Goal: Task Accomplishment & Management: Complete application form

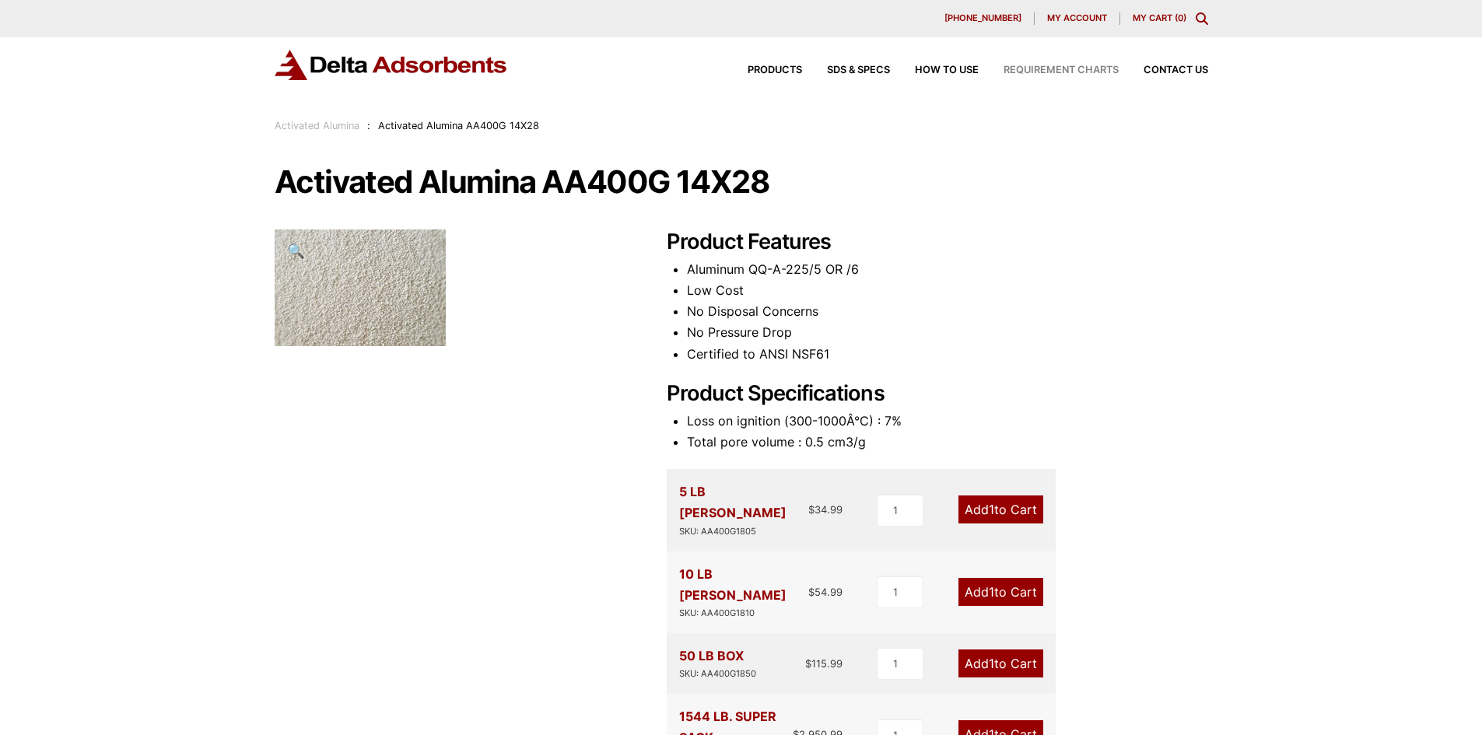
click at [1087, 65] on span "Requirement Charts" at bounding box center [1060, 70] width 115 height 10
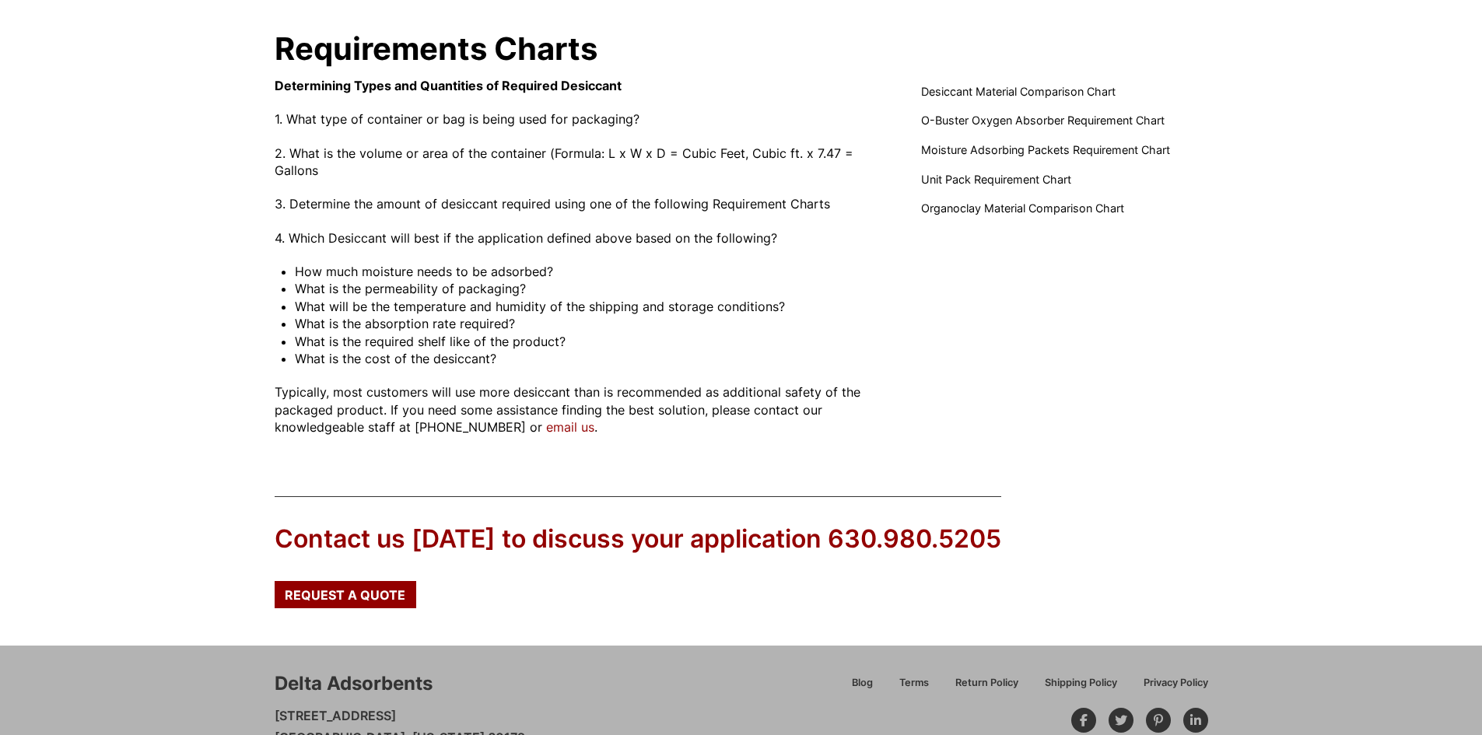
scroll to position [61, 0]
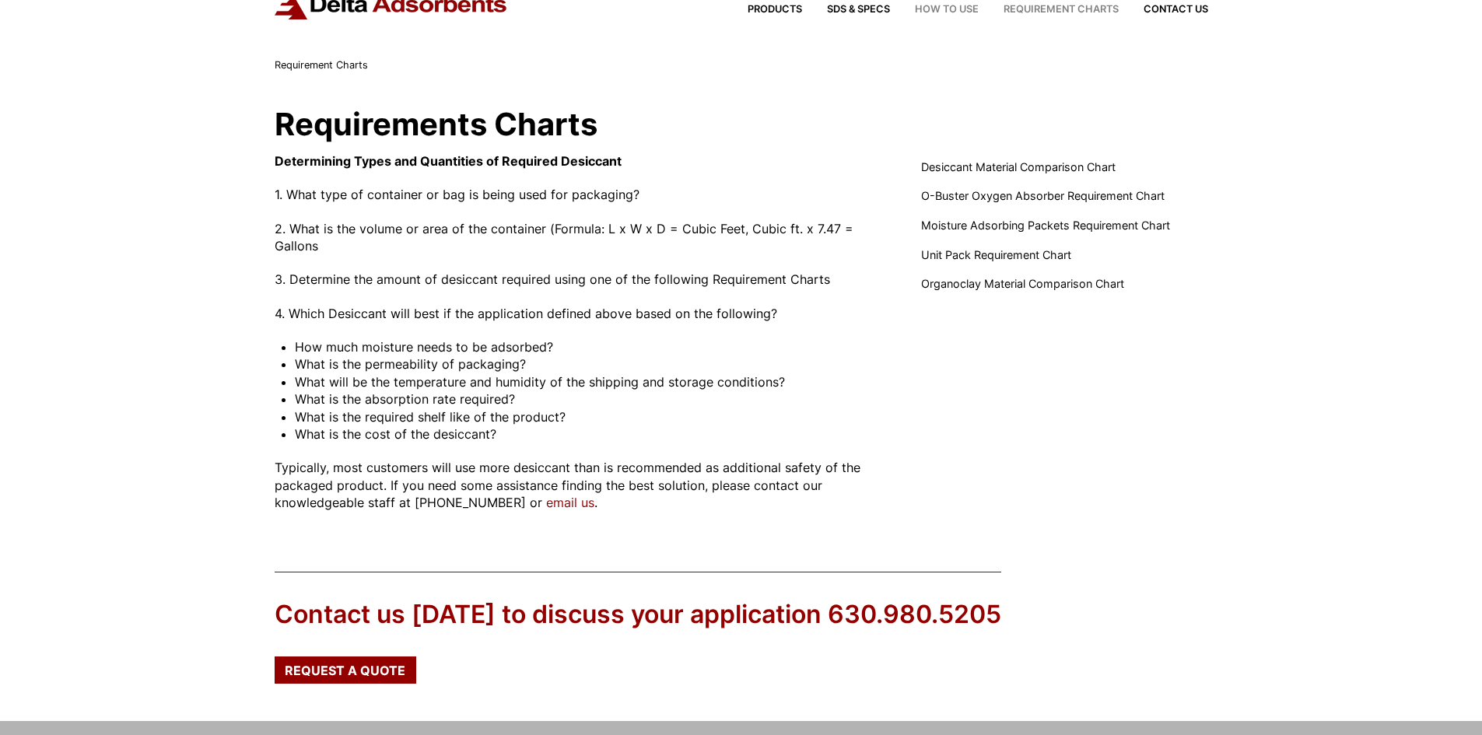
click at [947, 12] on span "How to Use" at bounding box center [947, 10] width 64 height 10
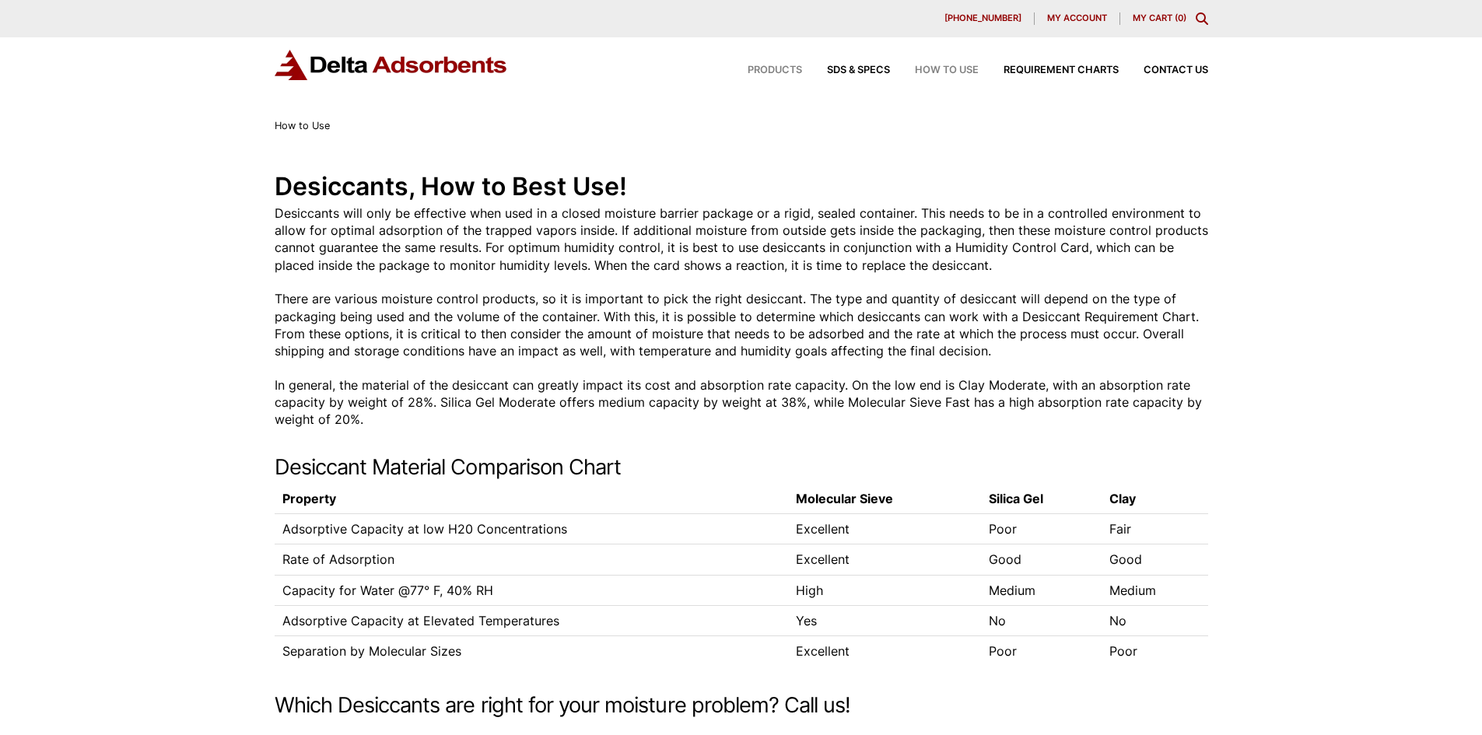
click at [794, 72] on span "Products" at bounding box center [774, 70] width 54 height 10
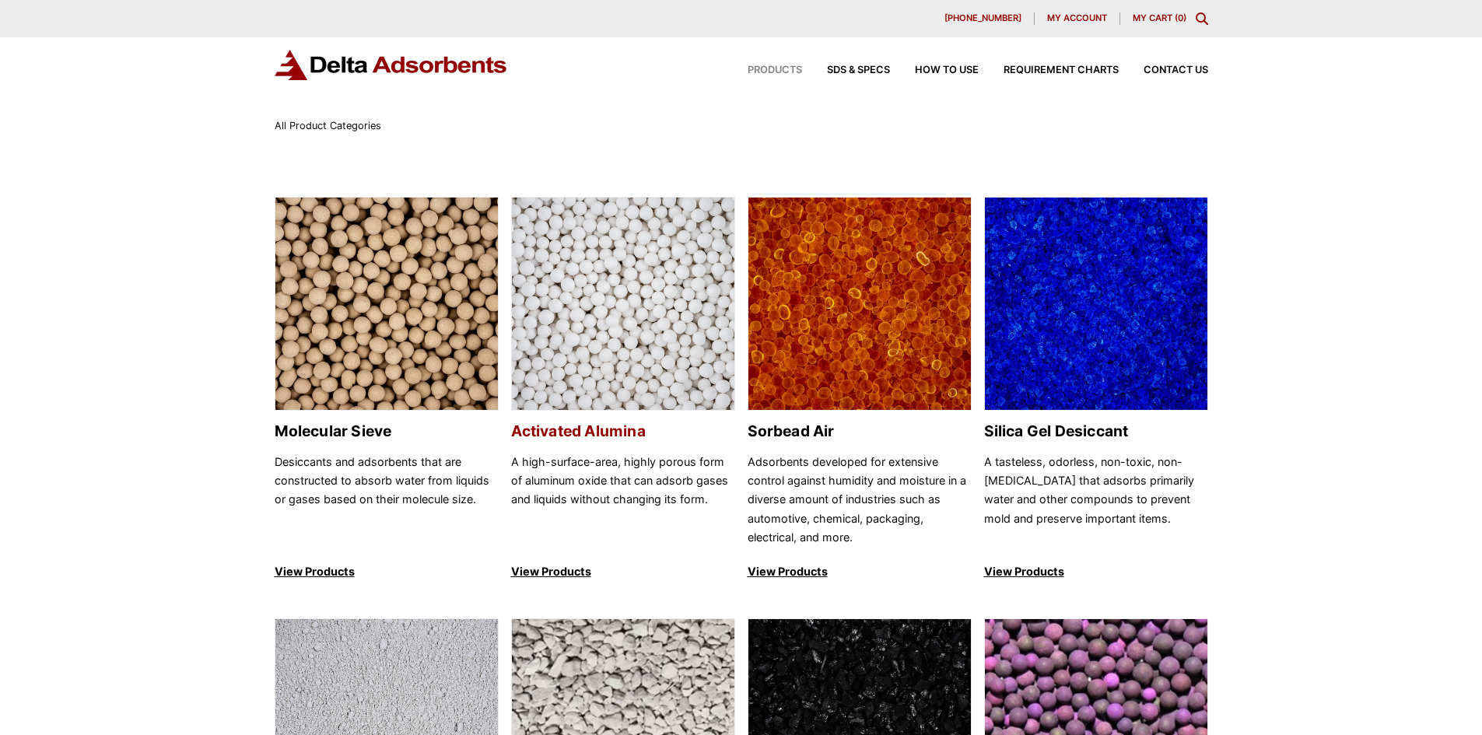
scroll to position [78, 0]
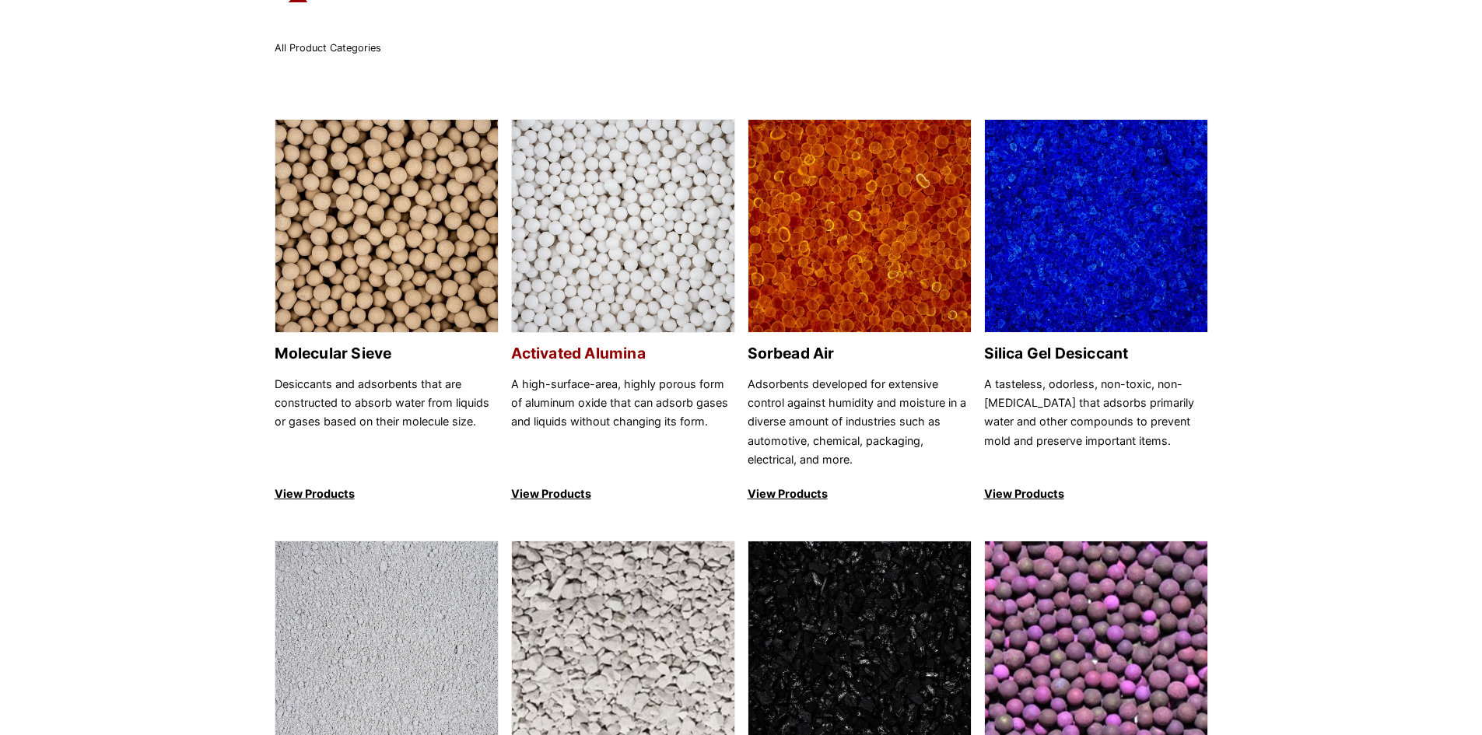
click at [612, 367] on link "Activated Alumina A high-surface-area, highly porous form of aluminum oxide tha…" at bounding box center [623, 311] width 224 height 385
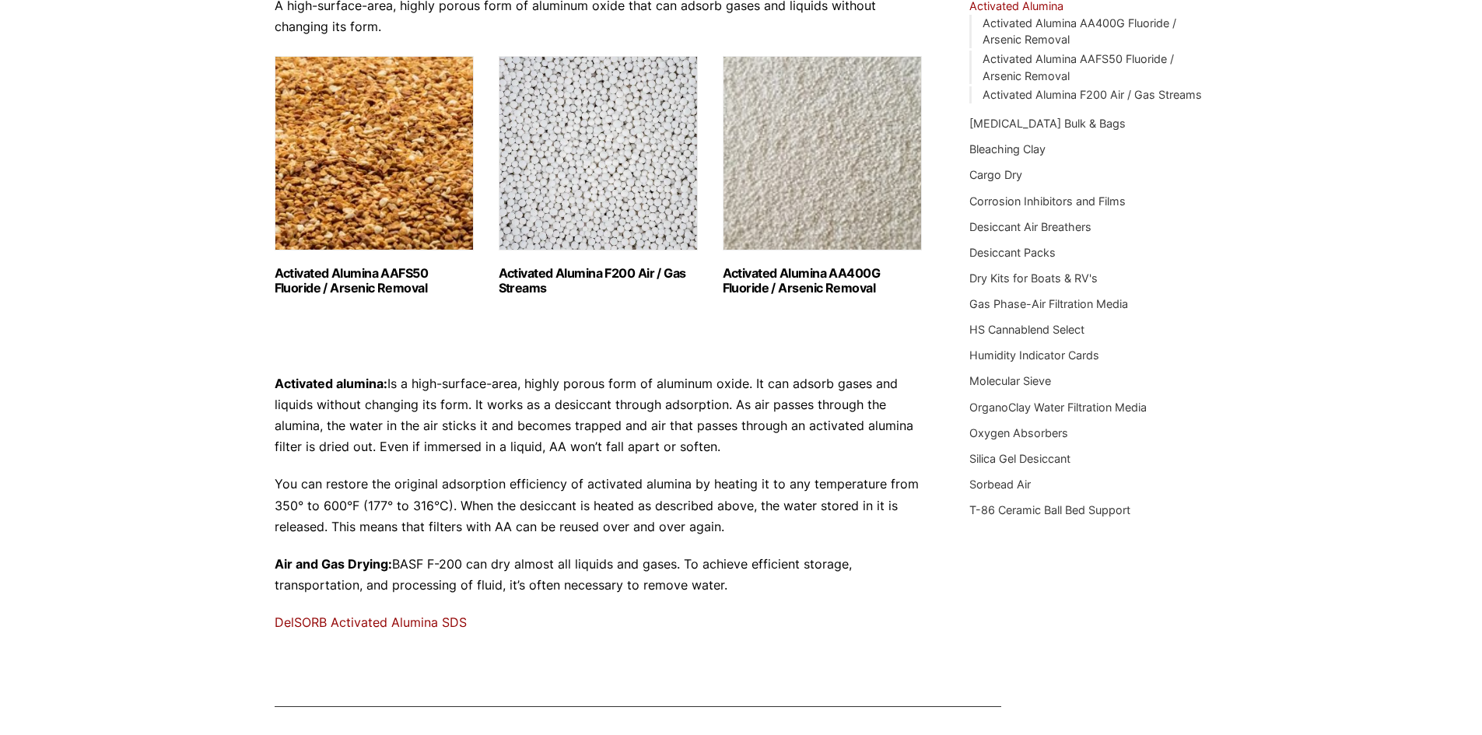
scroll to position [184, 0]
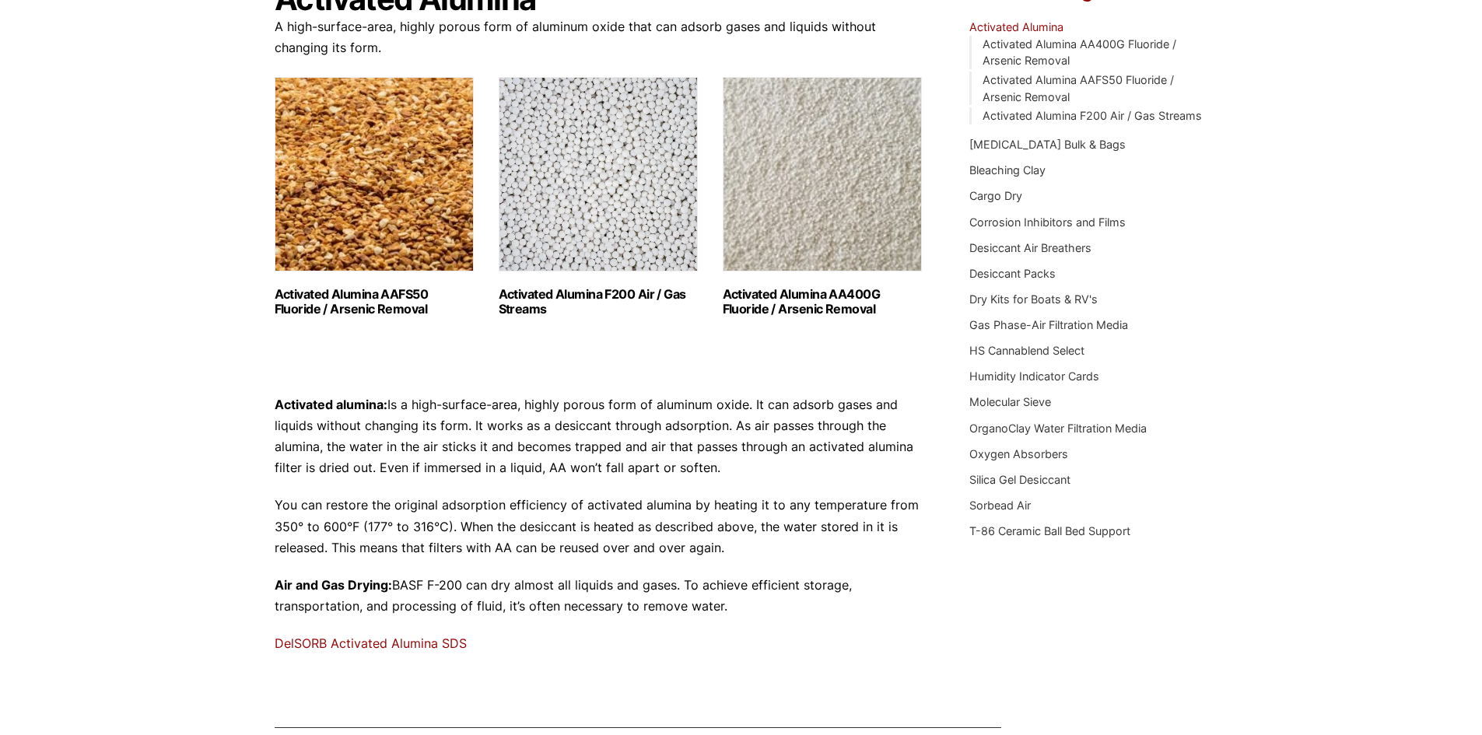
click at [786, 312] on h2 "Activated Alumina AA400G Fluoride / Arsenic Removal (2)" at bounding box center [822, 302] width 199 height 30
click at [367, 298] on h2 "Activated Alumina AAFS50 Fluoride / Arsenic Removal (2)" at bounding box center [374, 302] width 199 height 30
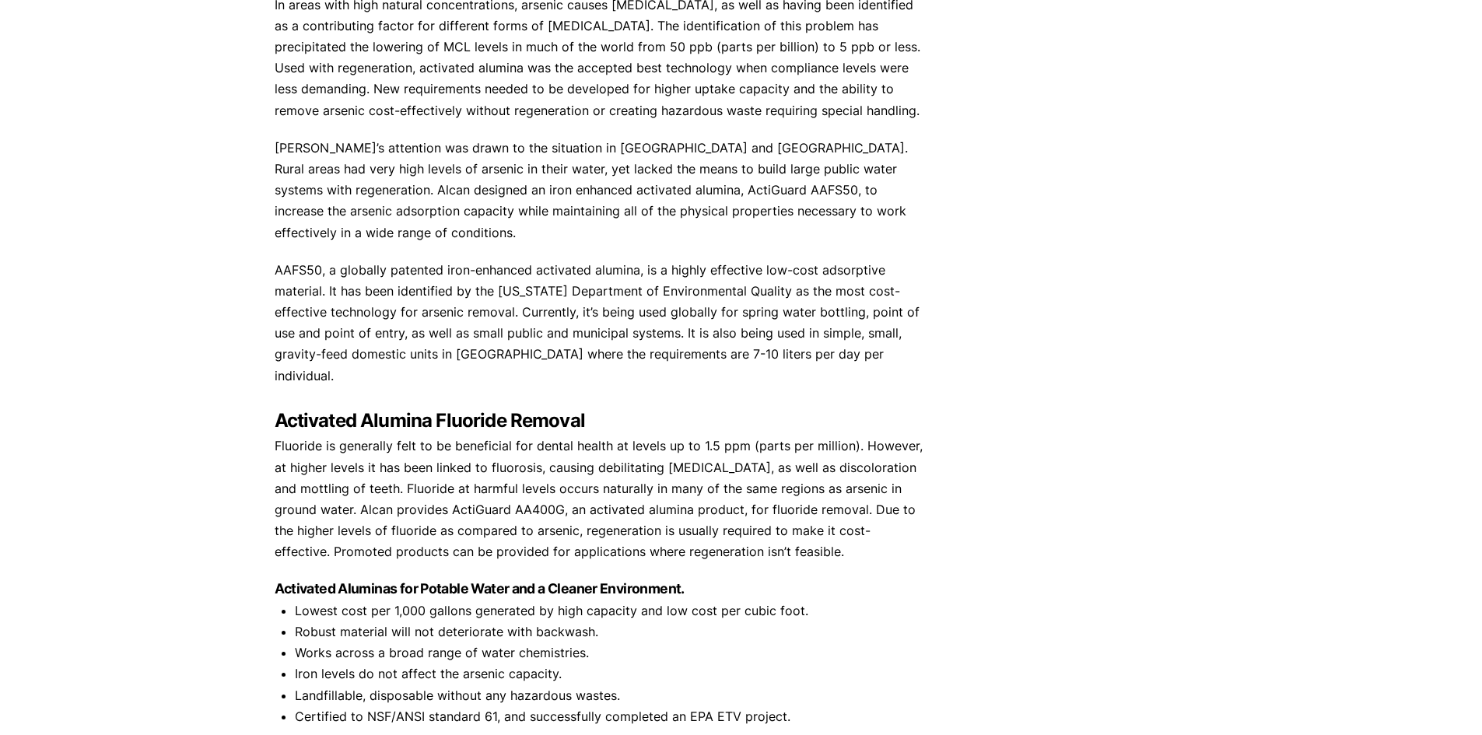
scroll to position [1089, 0]
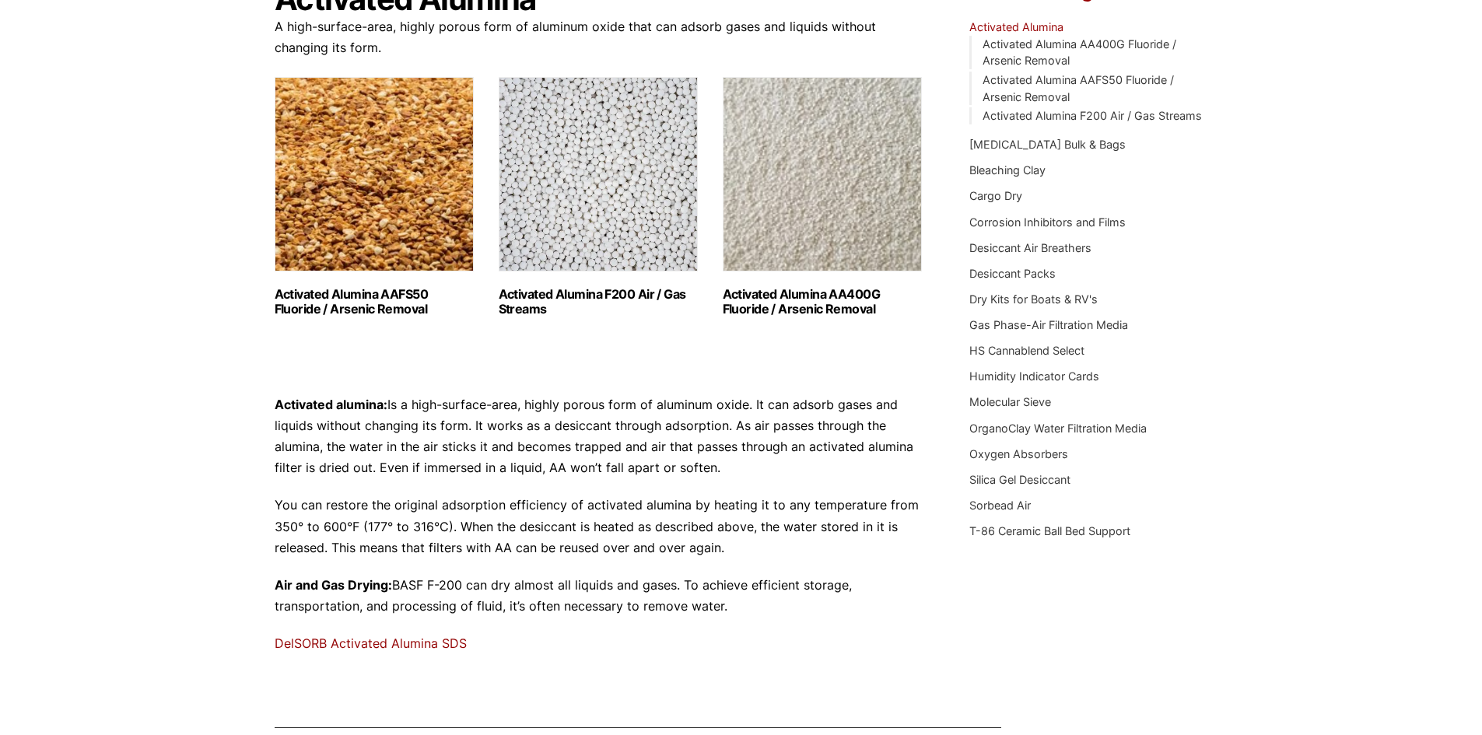
drag, startPoint x: 824, startPoint y: 304, endPoint x: 803, endPoint y: 301, distance: 21.2
click at [803, 301] on h2 "Activated Alumina AA400G Fluoride / Arsenic Removal (2)" at bounding box center [822, 302] width 199 height 30
click at [305, 272] on link "Activated Alumina AAFS50 Fluoride / Arsenic Removal (2)" at bounding box center [374, 197] width 199 height 240
click at [789, 295] on h2 "Activated Alumina AA400G Fluoride / Arsenic Removal (2)" at bounding box center [822, 302] width 199 height 30
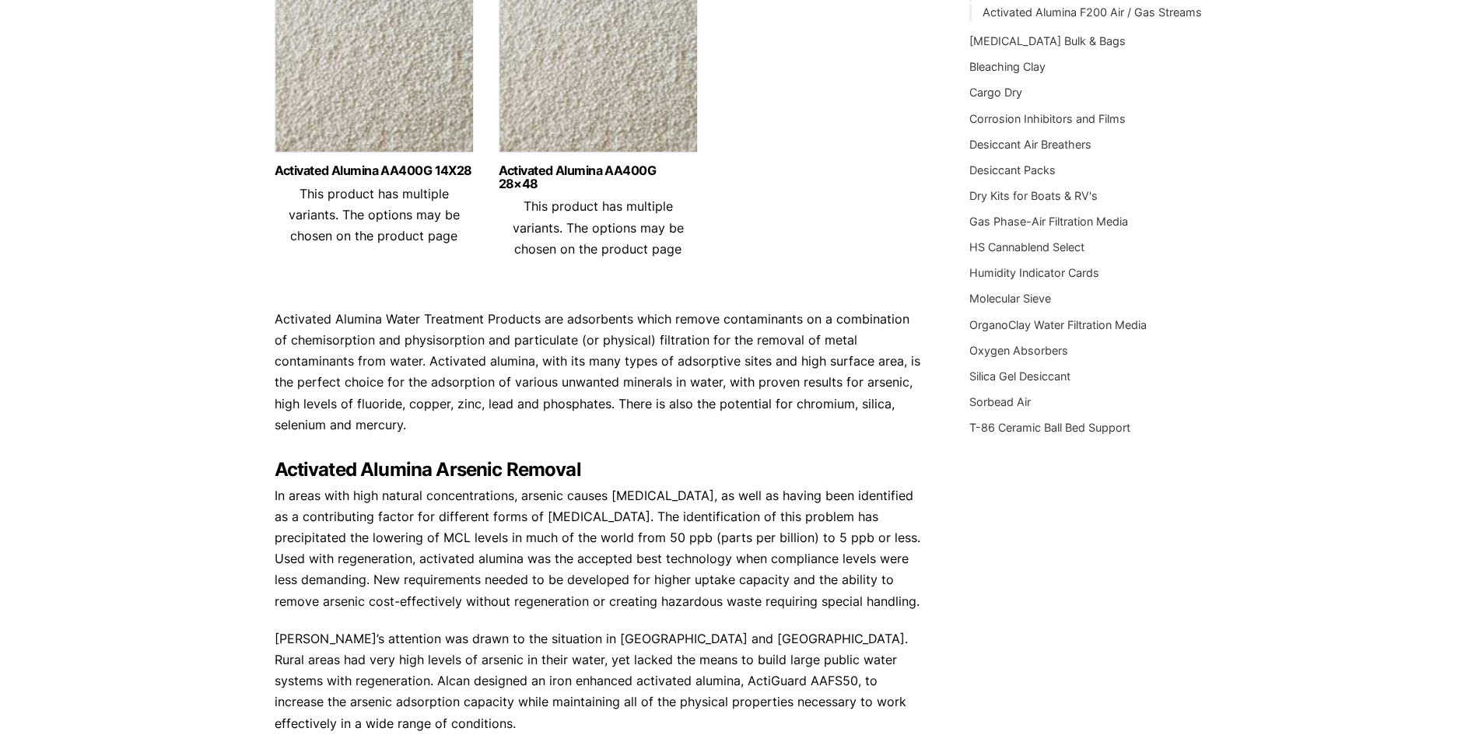
scroll to position [311, 0]
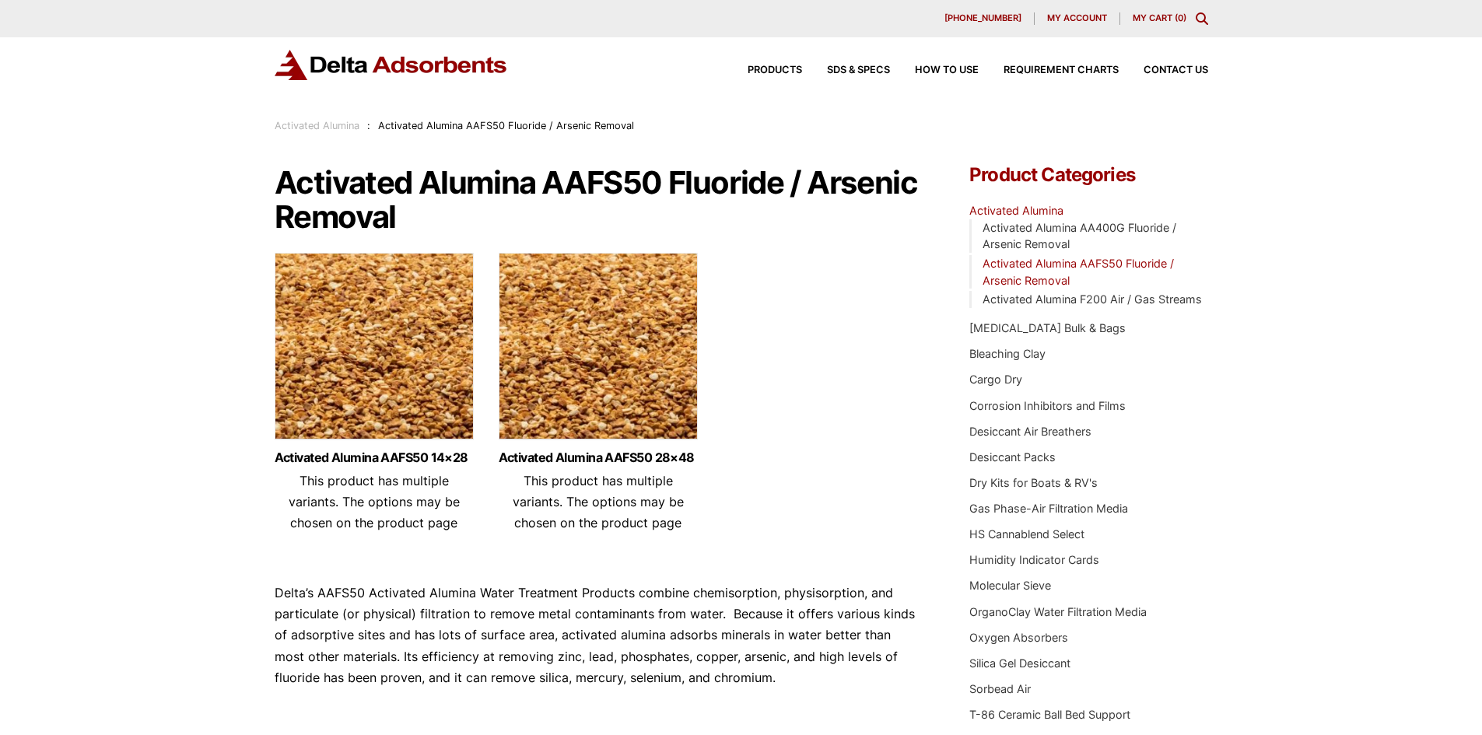
click at [816, 583] on p "Delta’s AAFS50 Activated Alumina Water Treatment Products combine chemisorption…" at bounding box center [599, 636] width 649 height 106
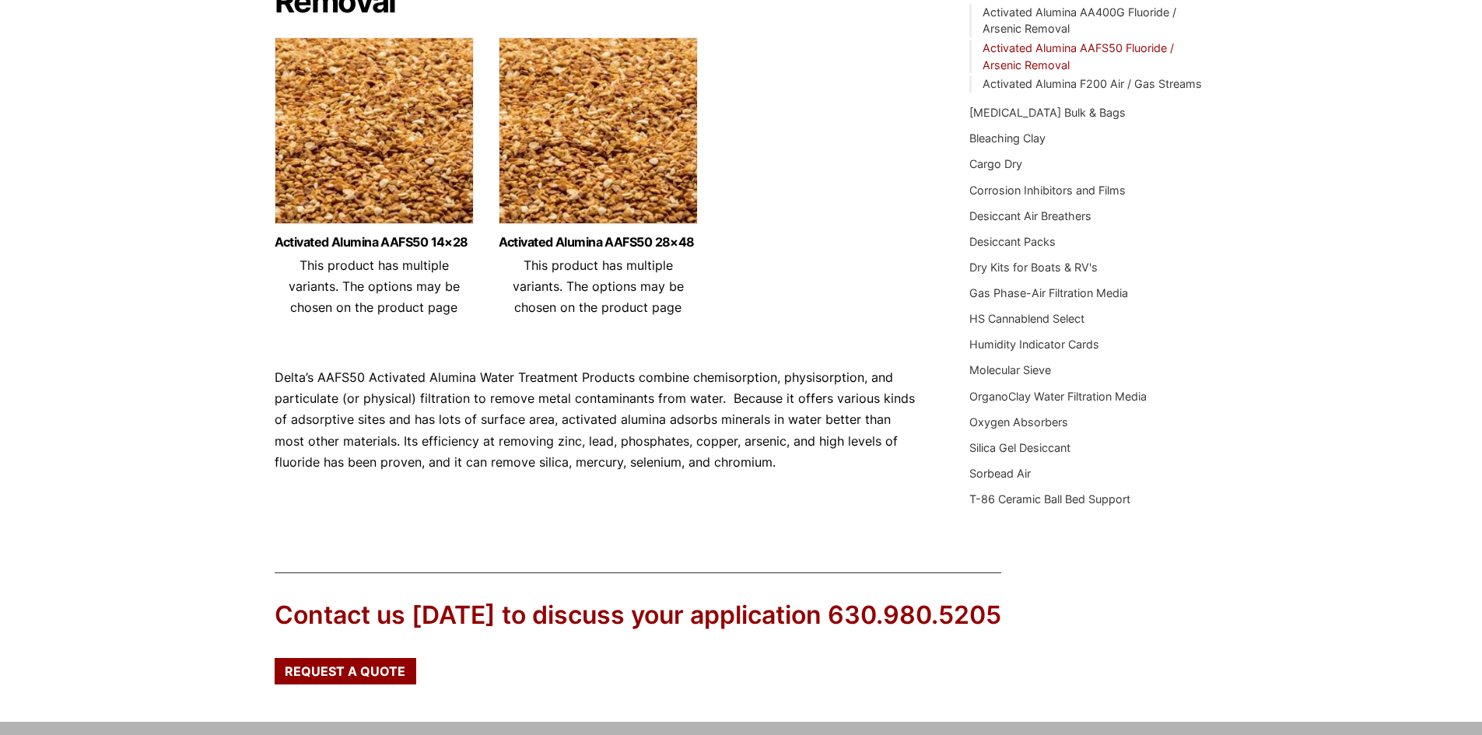
scroll to position [233, 0]
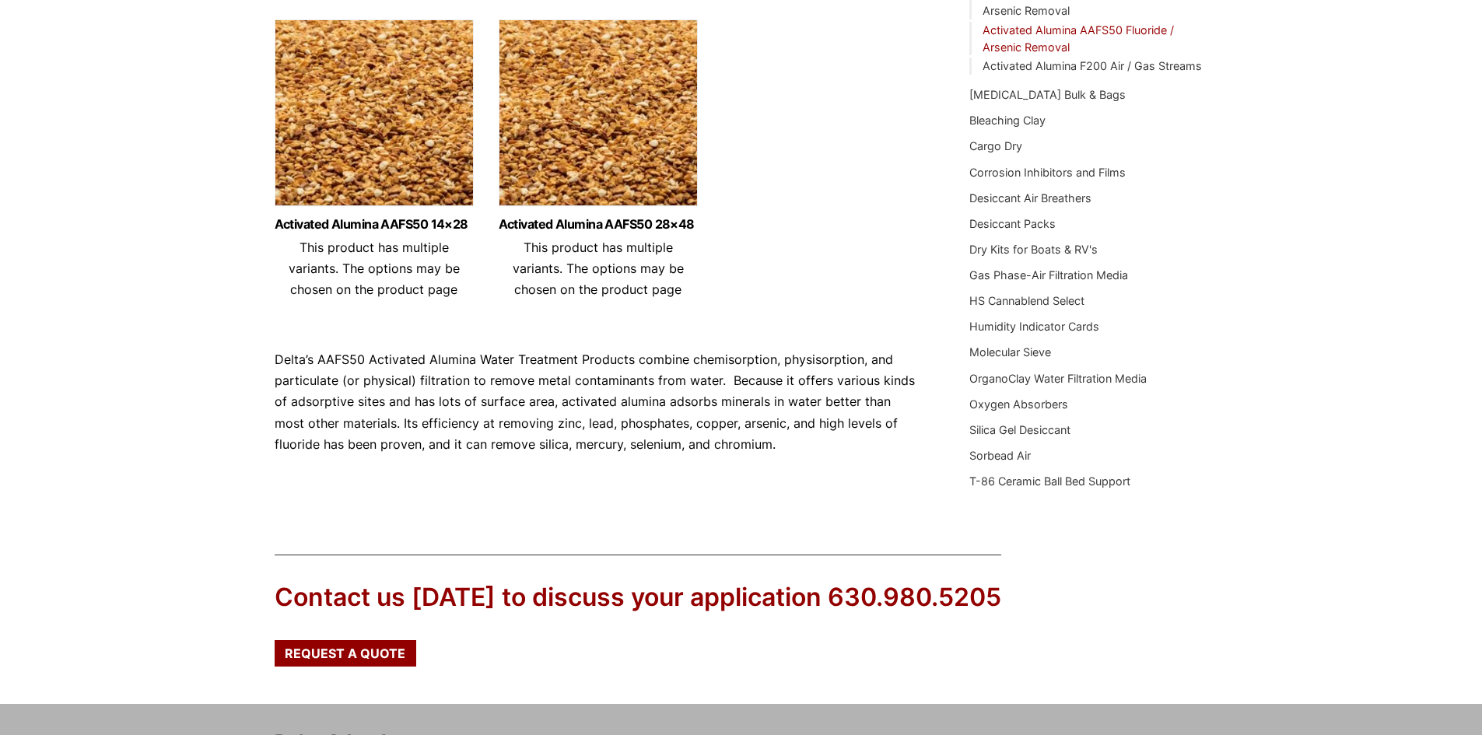
click at [794, 449] on p "Delta’s AAFS50 Activated Alumina Water Treatment Products combine chemisorption…" at bounding box center [599, 402] width 649 height 106
click at [746, 406] on p "Delta’s AAFS50 Activated Alumina Water Treatment Products combine chemisorption…" at bounding box center [599, 402] width 649 height 106
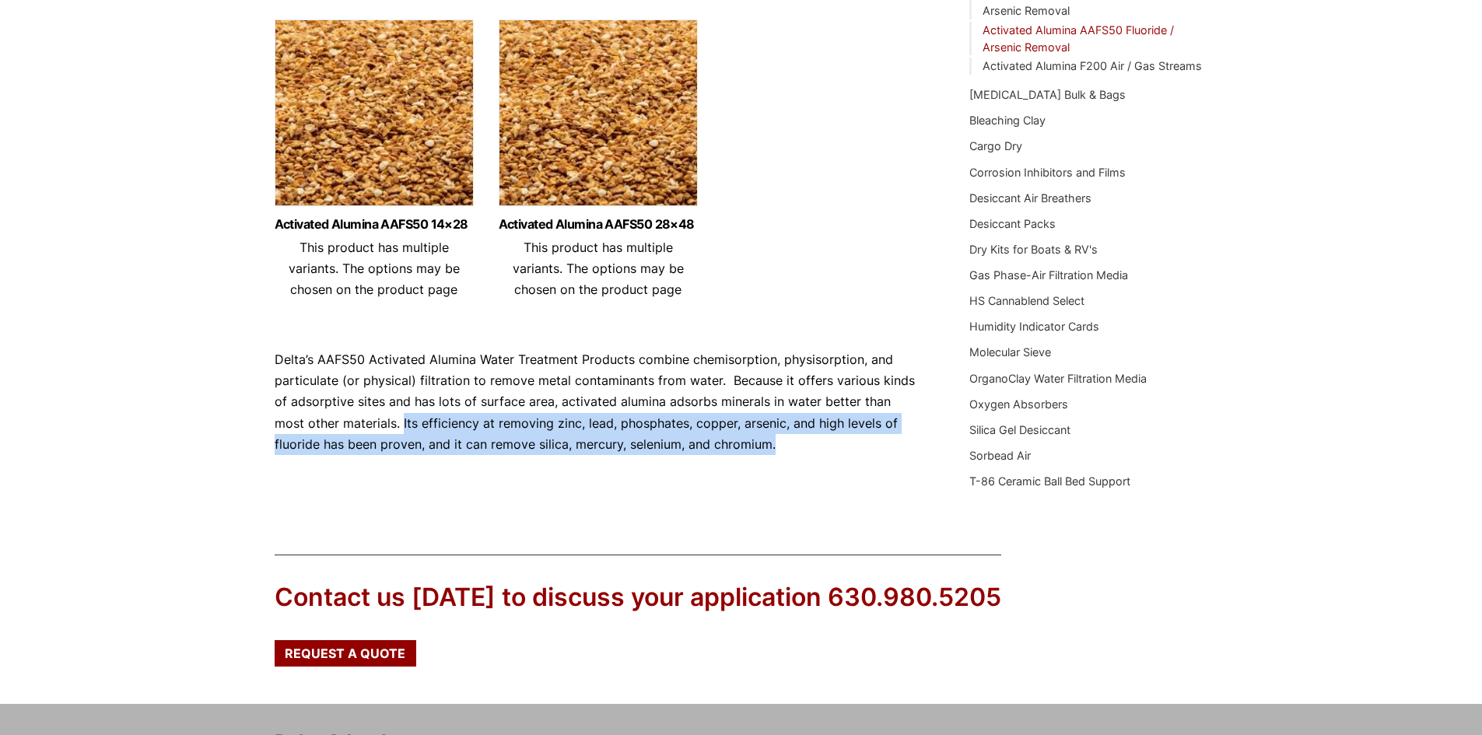
drag, startPoint x: 371, startPoint y: 419, endPoint x: 754, endPoint y: 444, distance: 384.3
click at [758, 444] on p "Delta’s AAFS50 Activated Alumina Water Treatment Products combine chemisorption…" at bounding box center [599, 402] width 649 height 106
copy p "Its efficiency at removing zinc, lead, phosphates, copper, arsenic, and high le…"
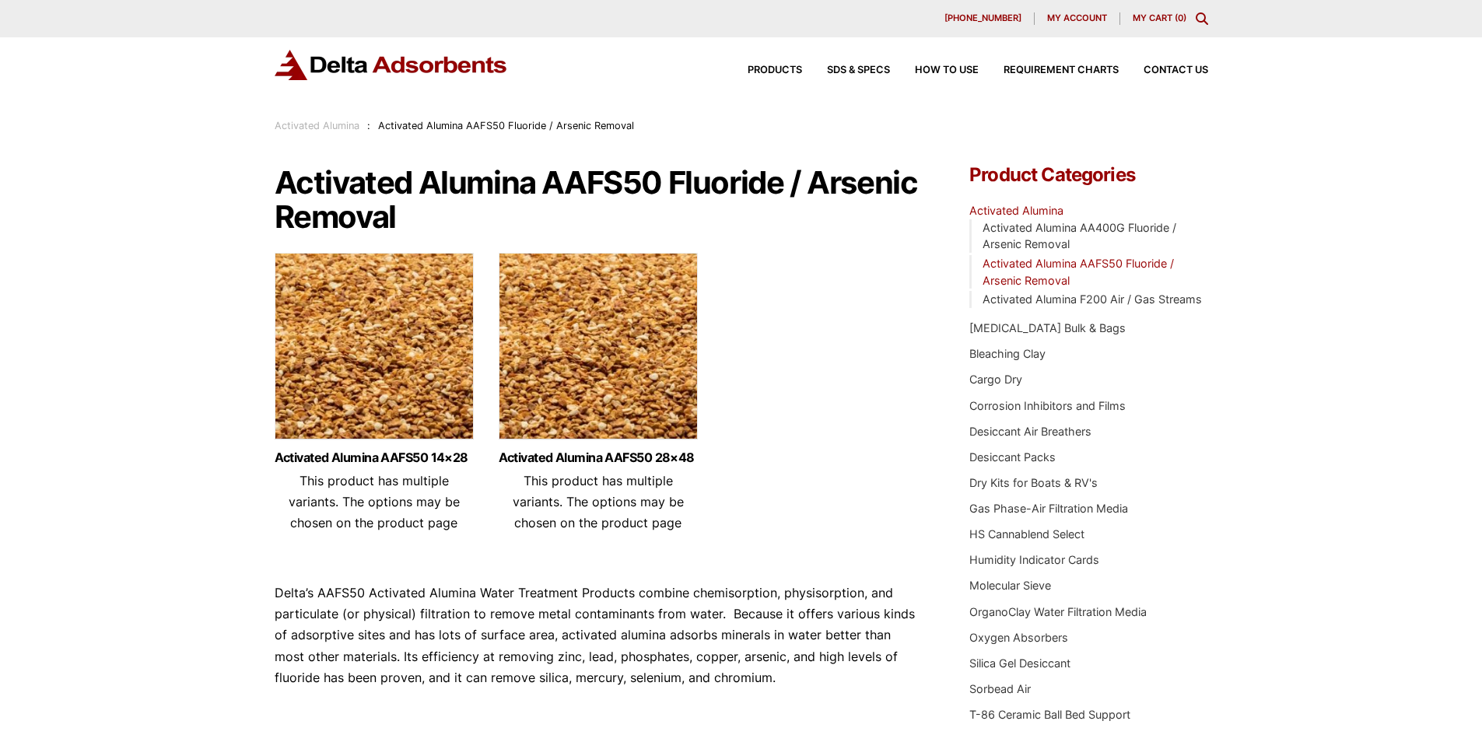
click at [326, 261] on img at bounding box center [374, 350] width 199 height 194
click at [1180, 68] on span "Contact Us" at bounding box center [1175, 70] width 65 height 10
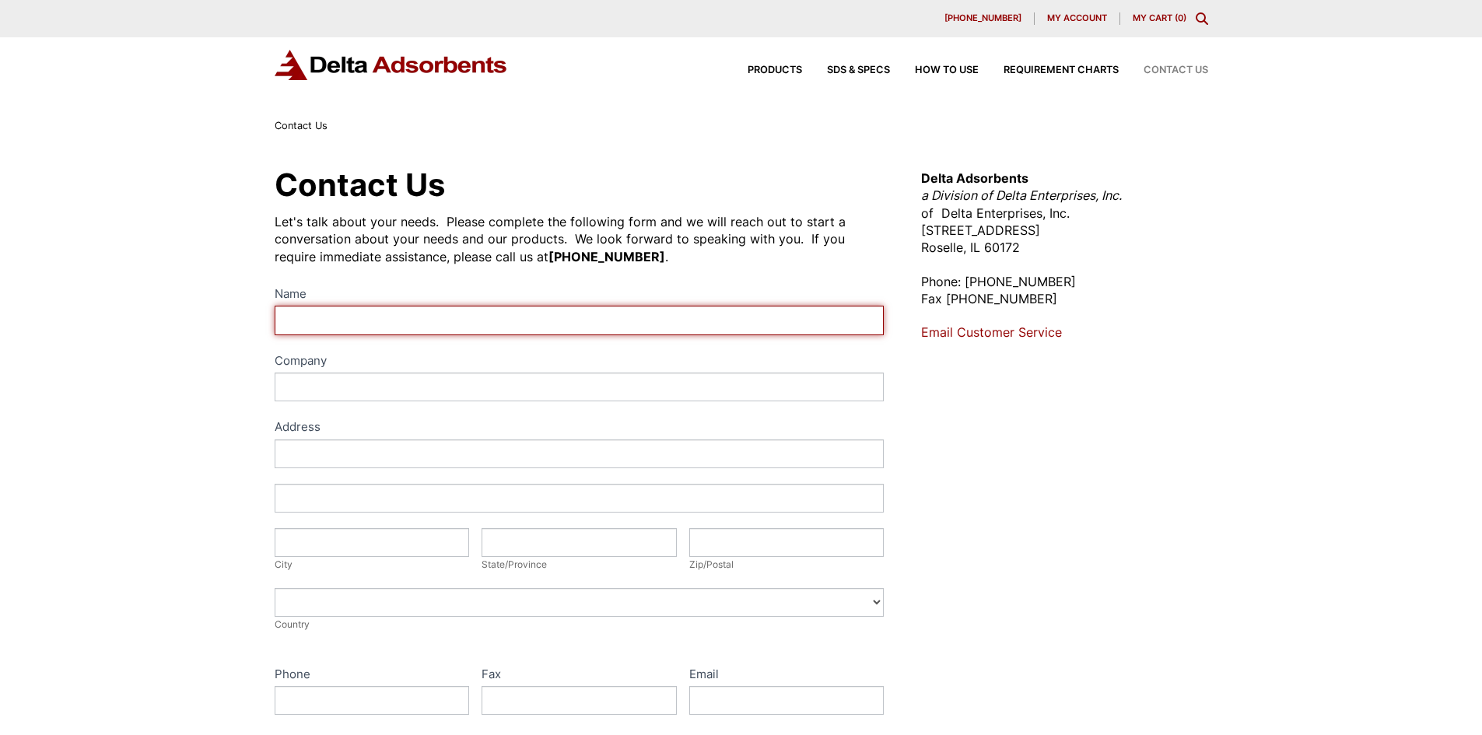
click at [447, 320] on input "Name" at bounding box center [580, 320] width 610 height 29
type input "[PERSON_NAME]"
type input "KCA"
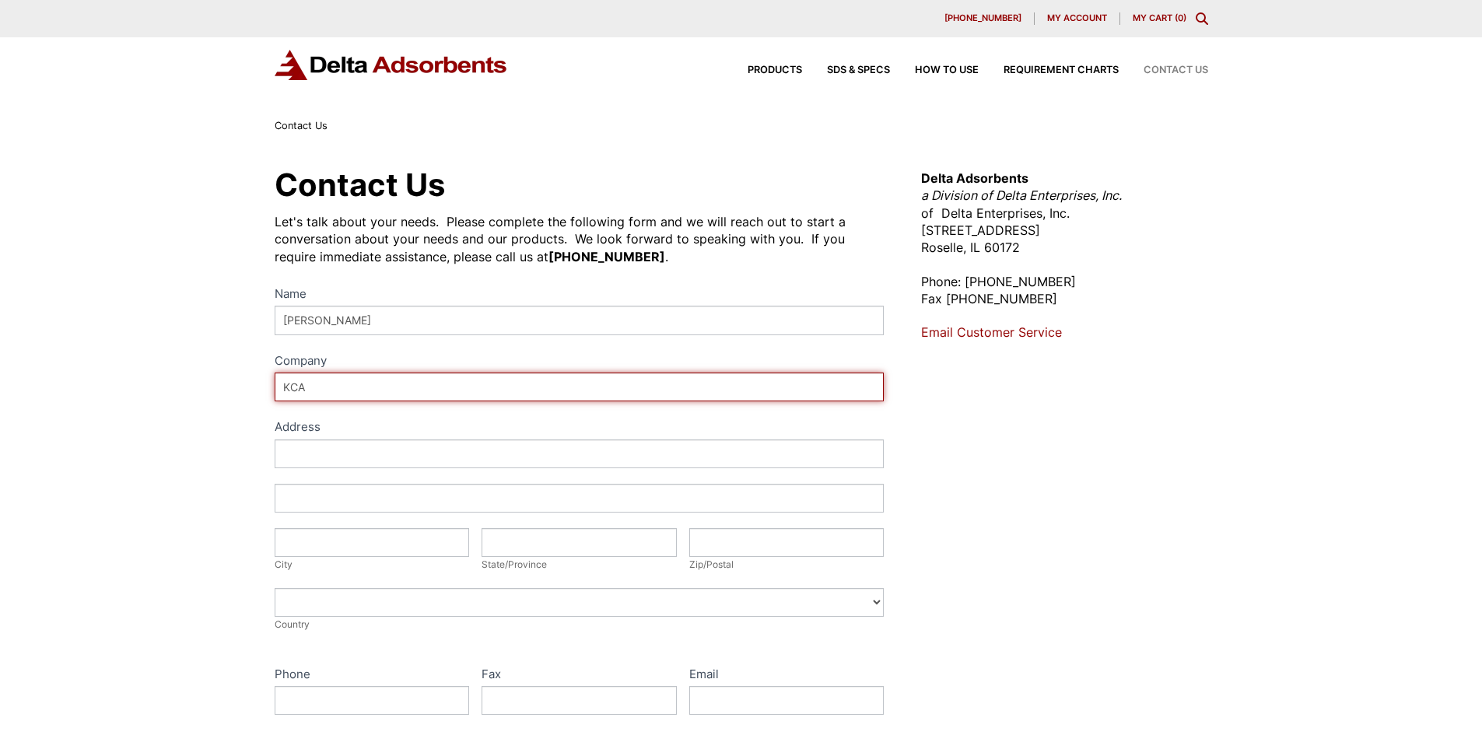
type input "7950 Security Circle"
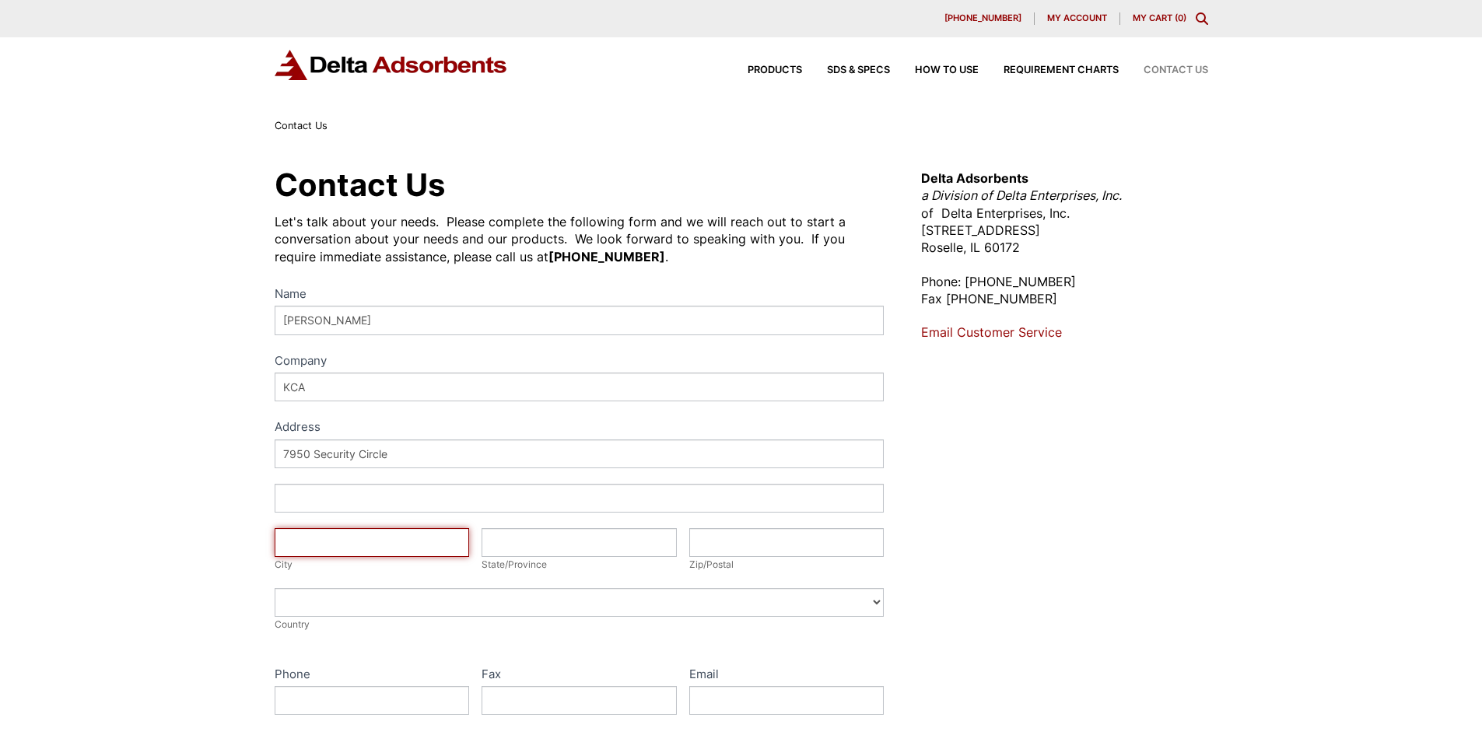
type input "Reno"
type input "NV"
type input "89506"
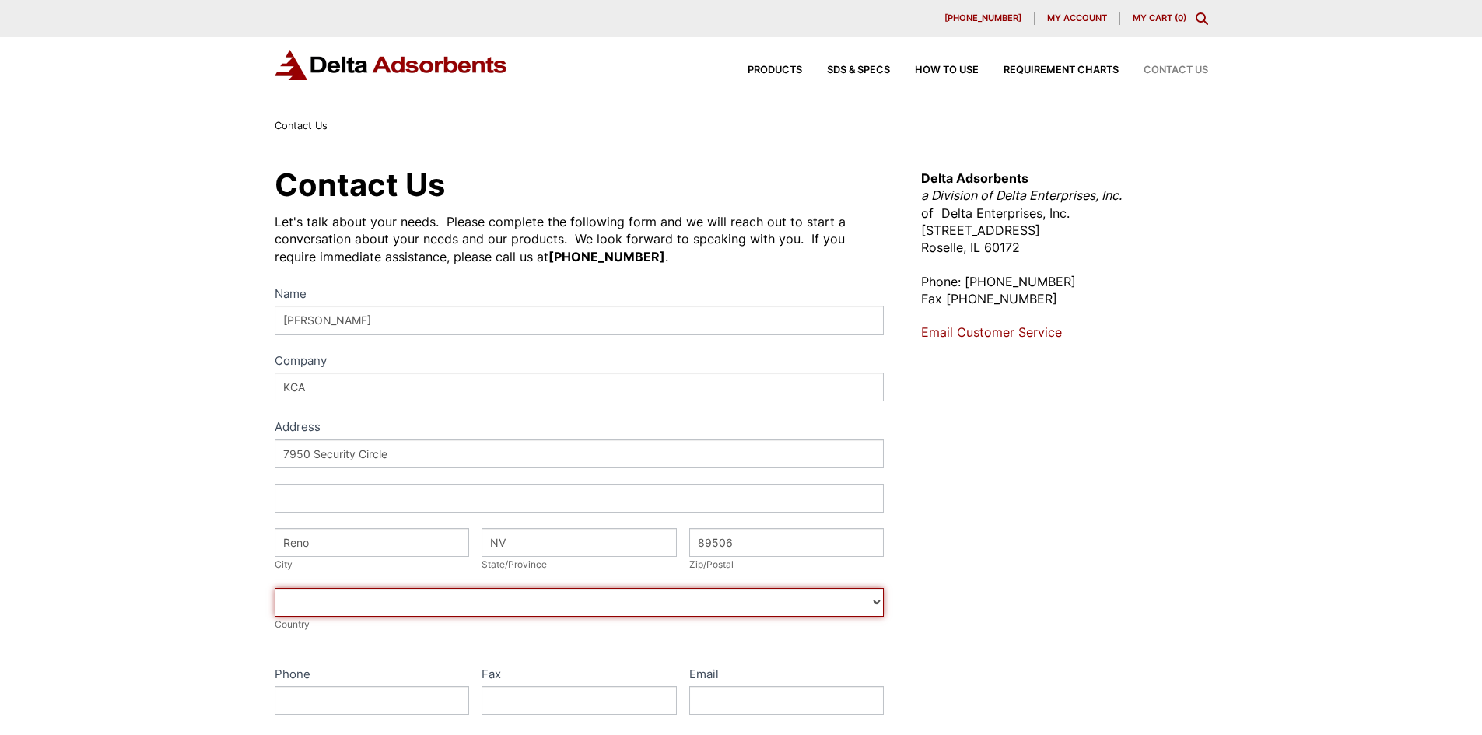
select select "[GEOGRAPHIC_DATA]"
type input "9515148696"
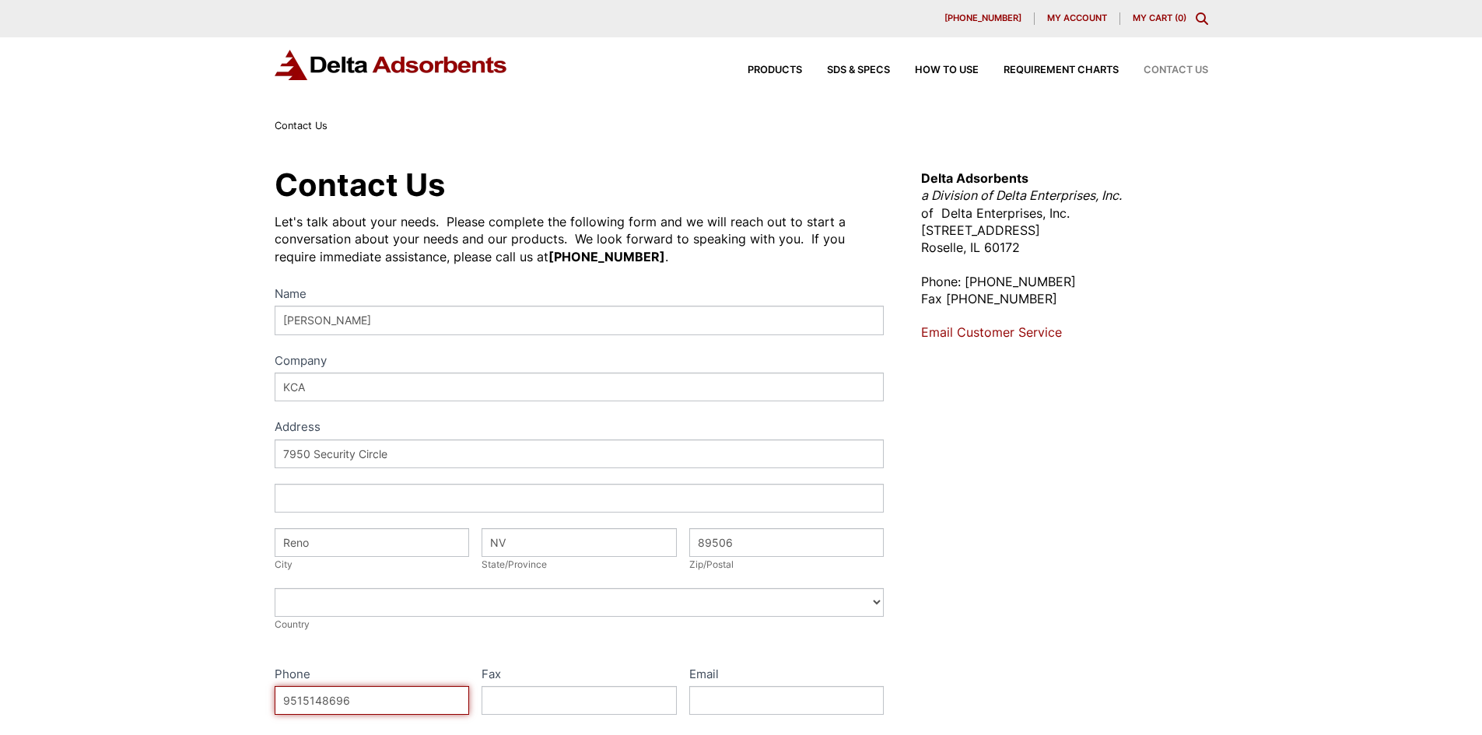
type input "[EMAIL_ADDRESS][DOMAIN_NAME]"
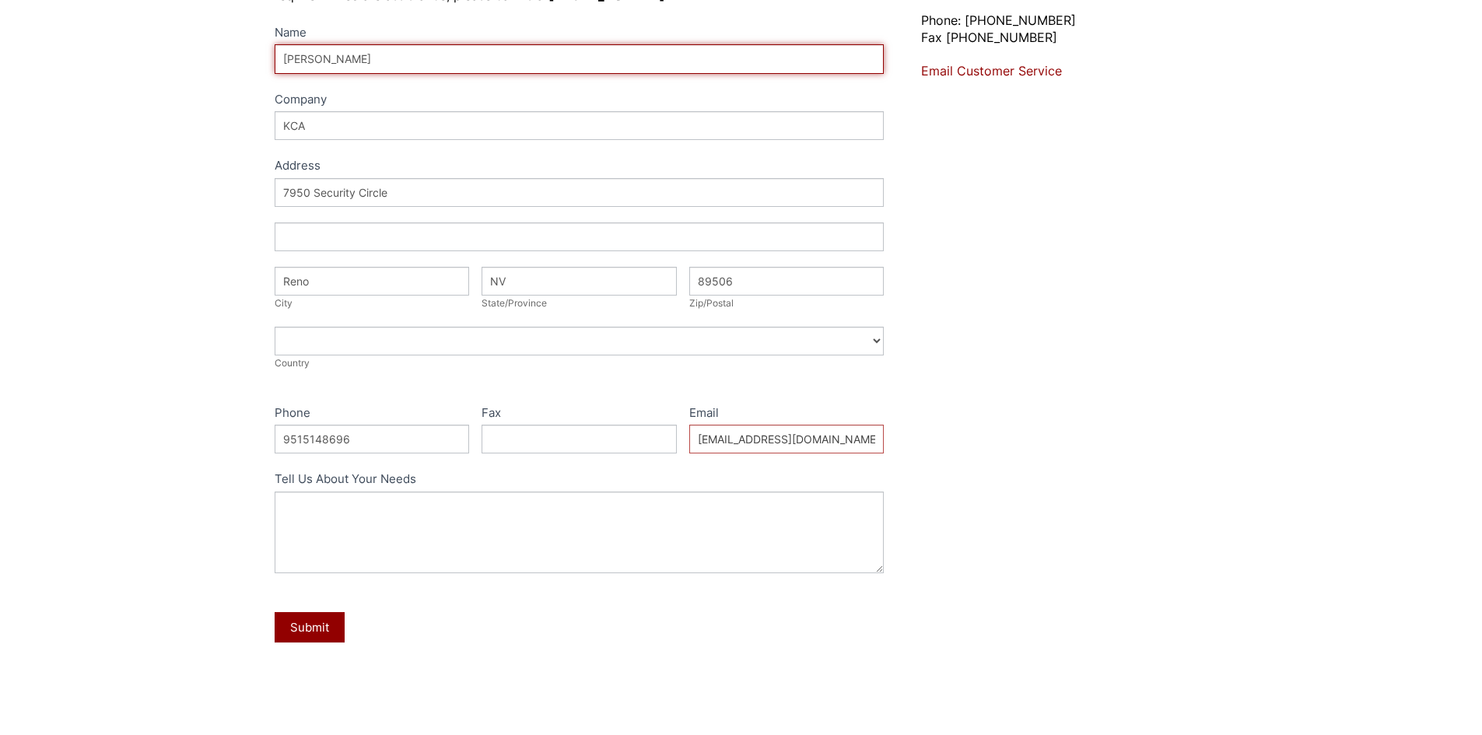
scroll to position [389, 0]
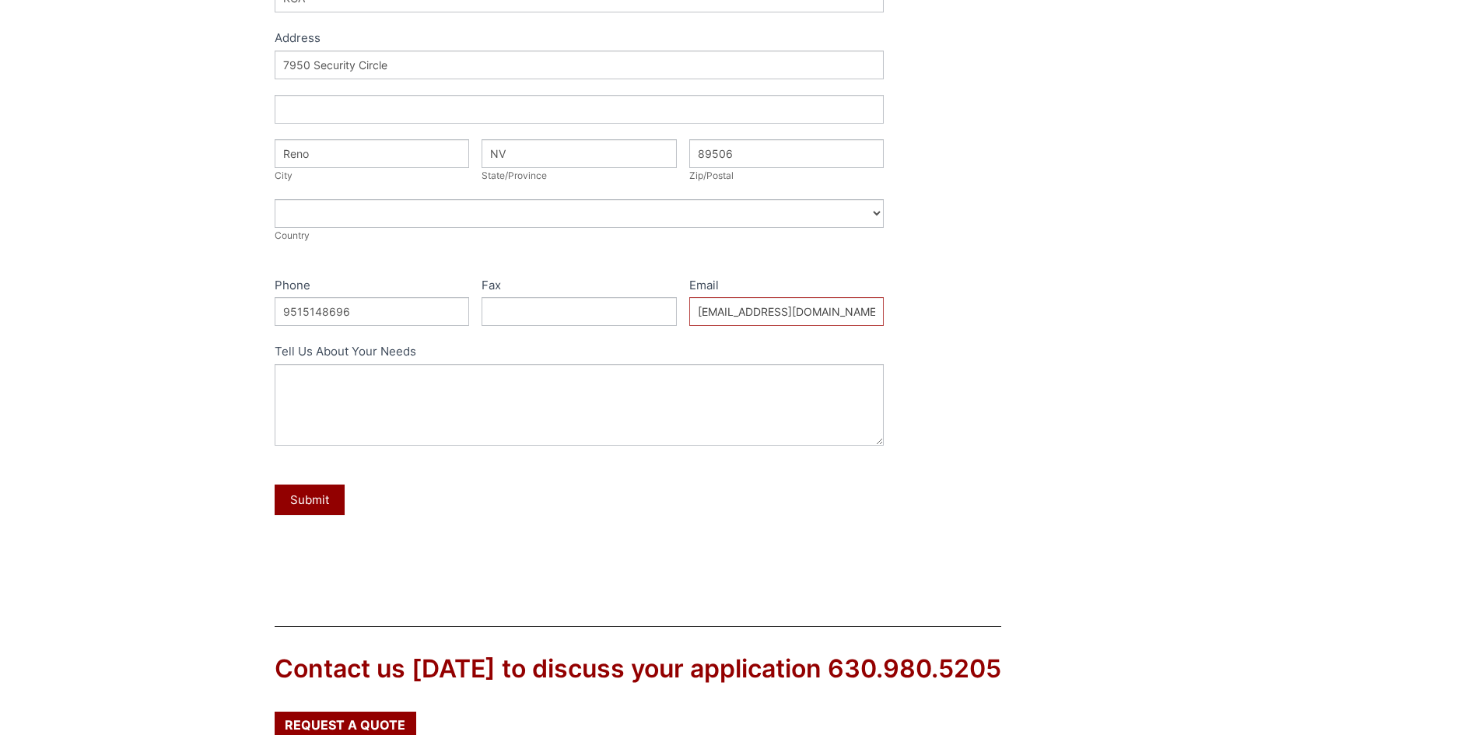
click at [394, 446] on div "Name [PERSON_NAME] Company KCA Address Address Address [GEOGRAPHIC_DATA] Addres…" at bounding box center [580, 216] width 610 height 643
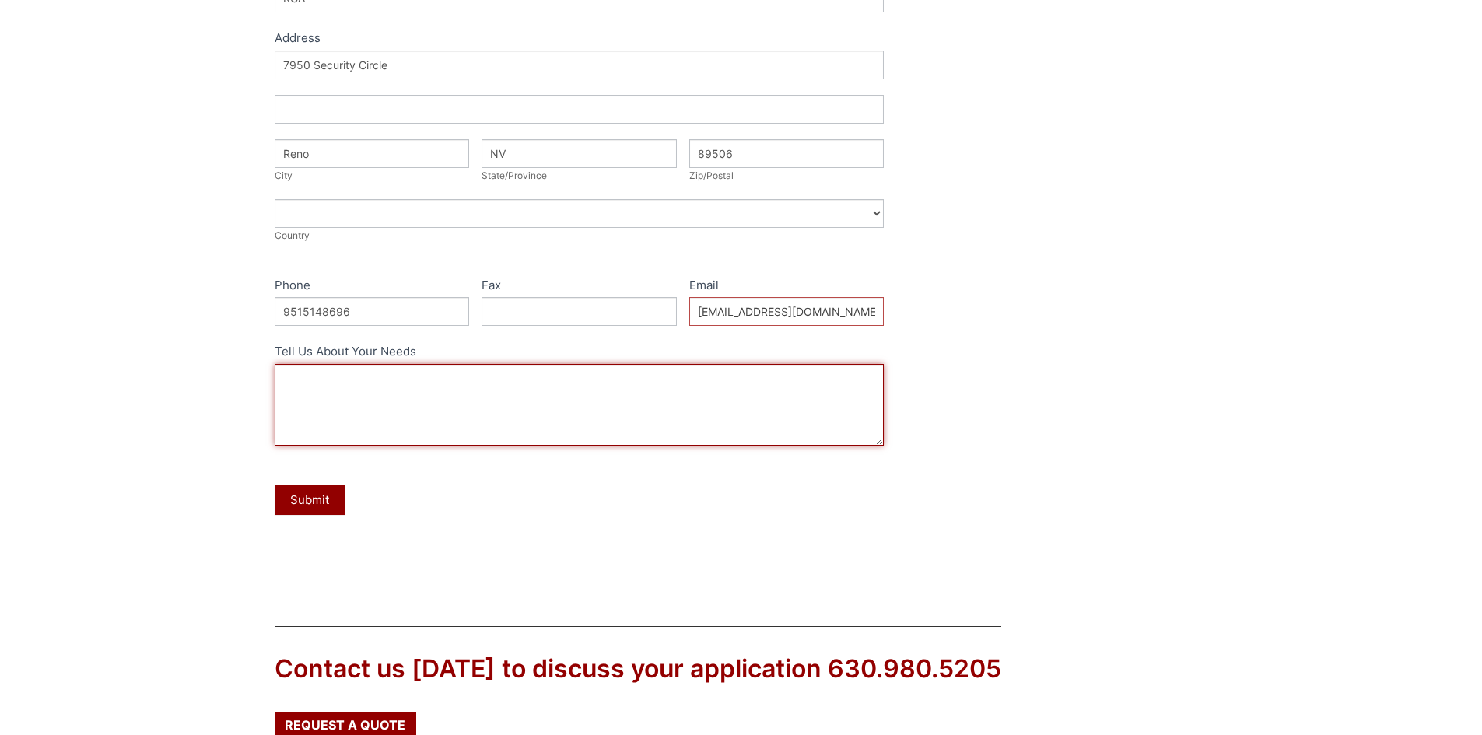
click at [412, 434] on textarea "Tell Us About Your Needs" at bounding box center [580, 405] width 610 height 82
drag, startPoint x: 443, startPoint y: 408, endPoint x: 448, endPoint y: 401, distance: 8.9
click at [443, 405] on textarea "Could you send me the ISO" at bounding box center [580, 405] width 610 height 82
click at [395, 375] on textarea "Could you send me the Isotherm for AAFS50" at bounding box center [580, 405] width 610 height 82
click at [579, 401] on textarea "Could you send me the fluoride Isotherm for AAFS50" at bounding box center [580, 405] width 610 height 82
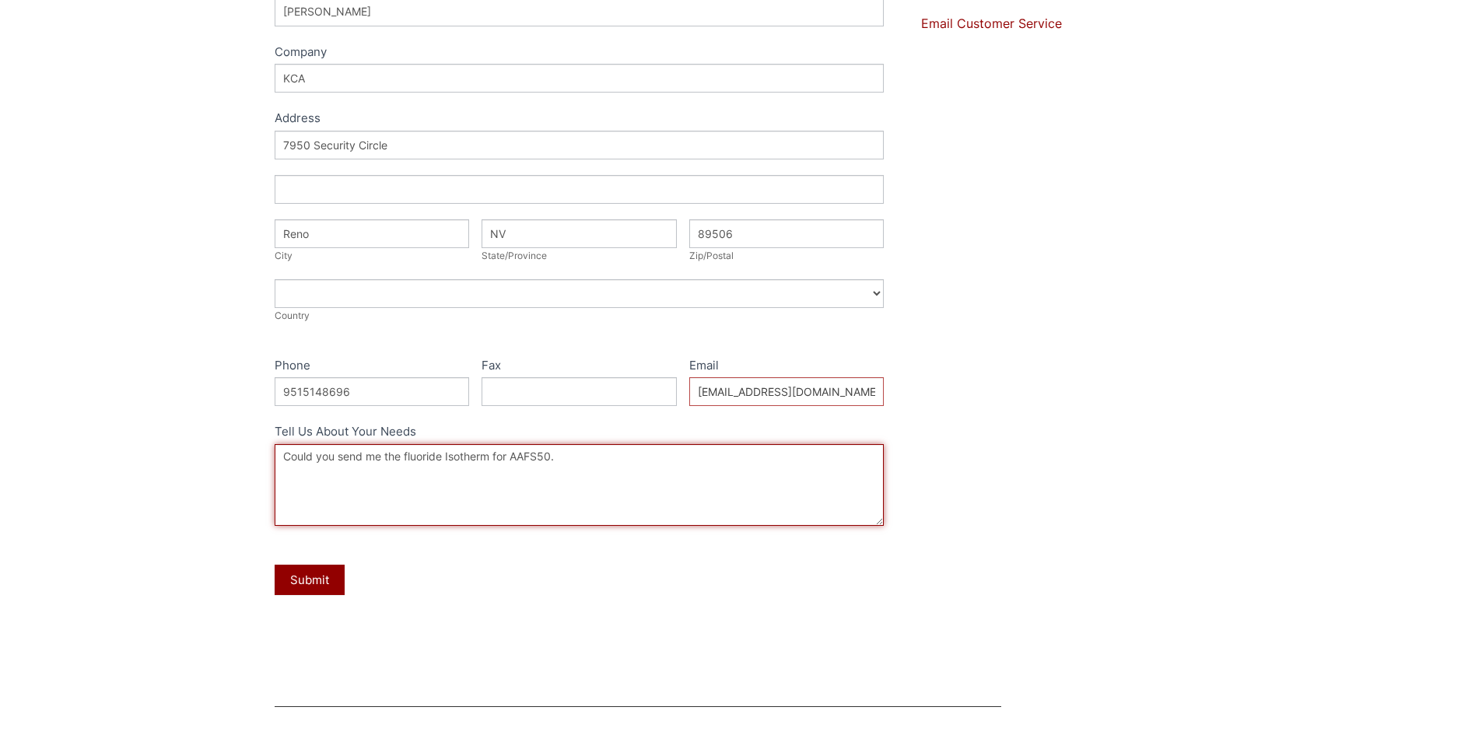
scroll to position [467, 0]
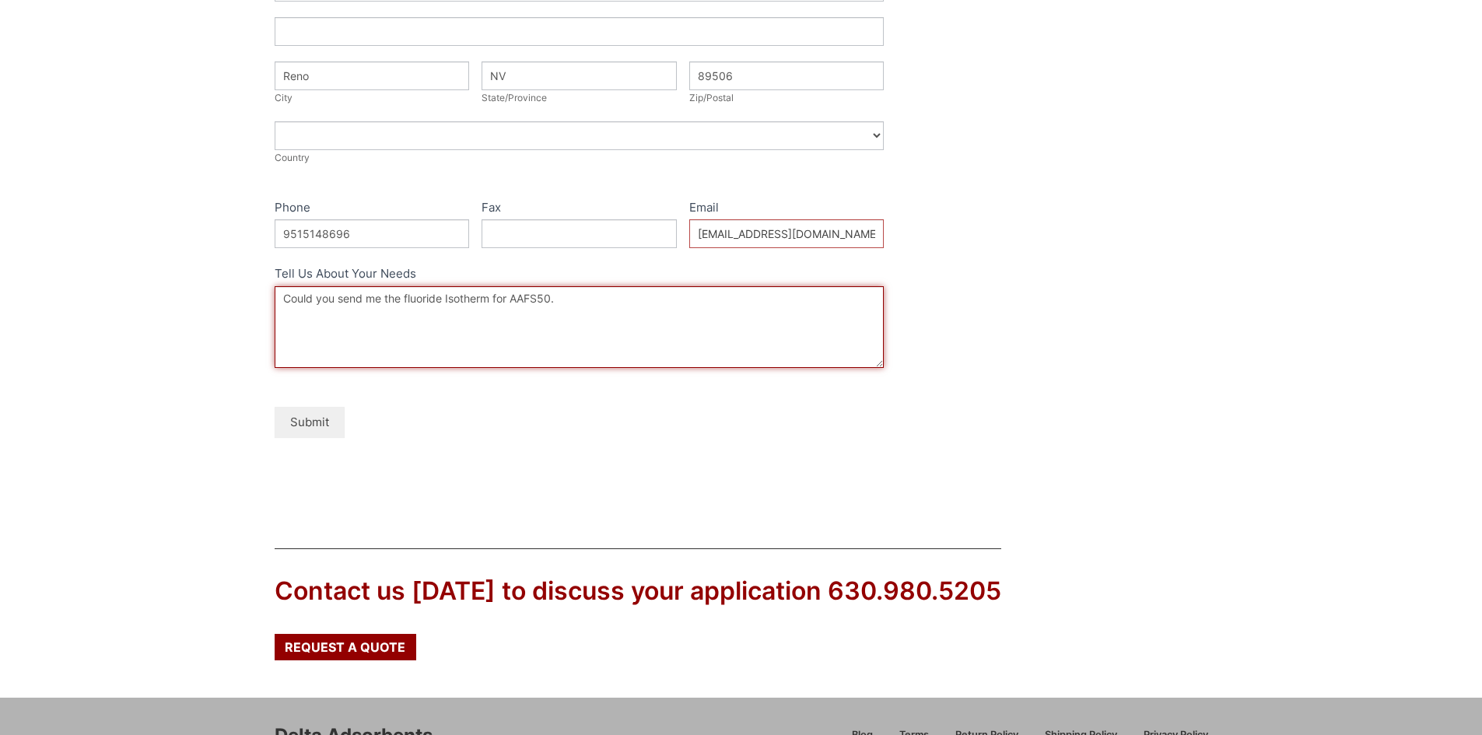
type textarea "Could you send me the fluoride Isotherm for AAFS50."
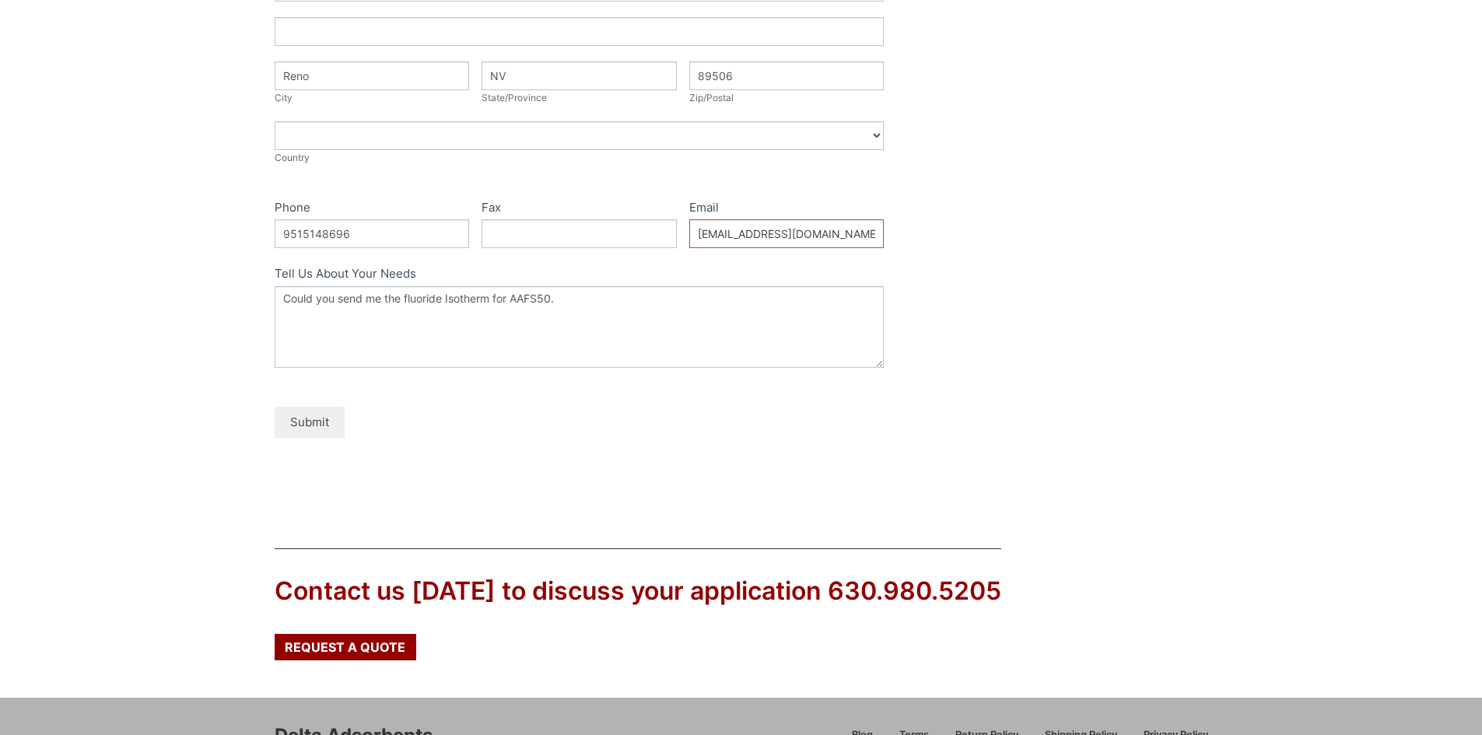
click at [321, 428] on button "Submit" at bounding box center [310, 422] width 70 height 30
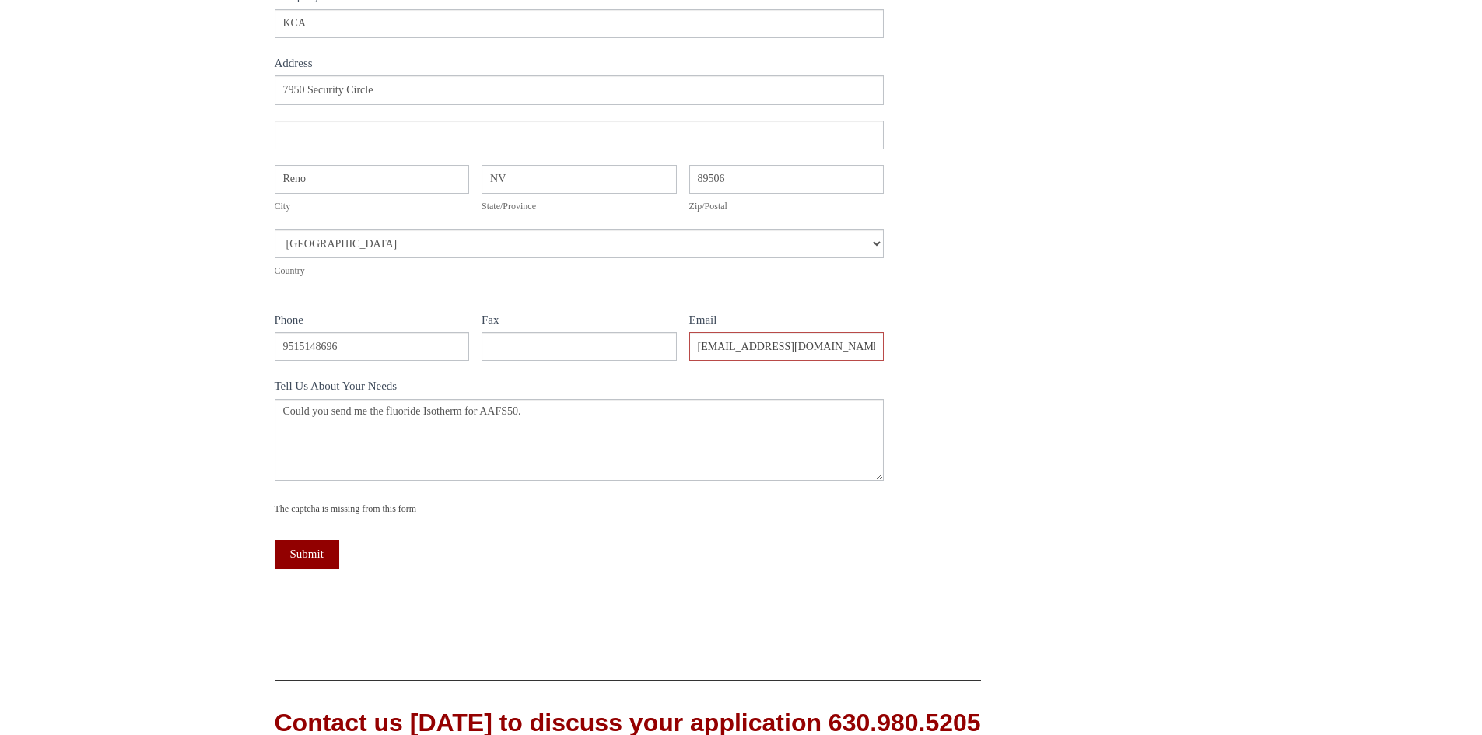
scroll to position [622, 0]
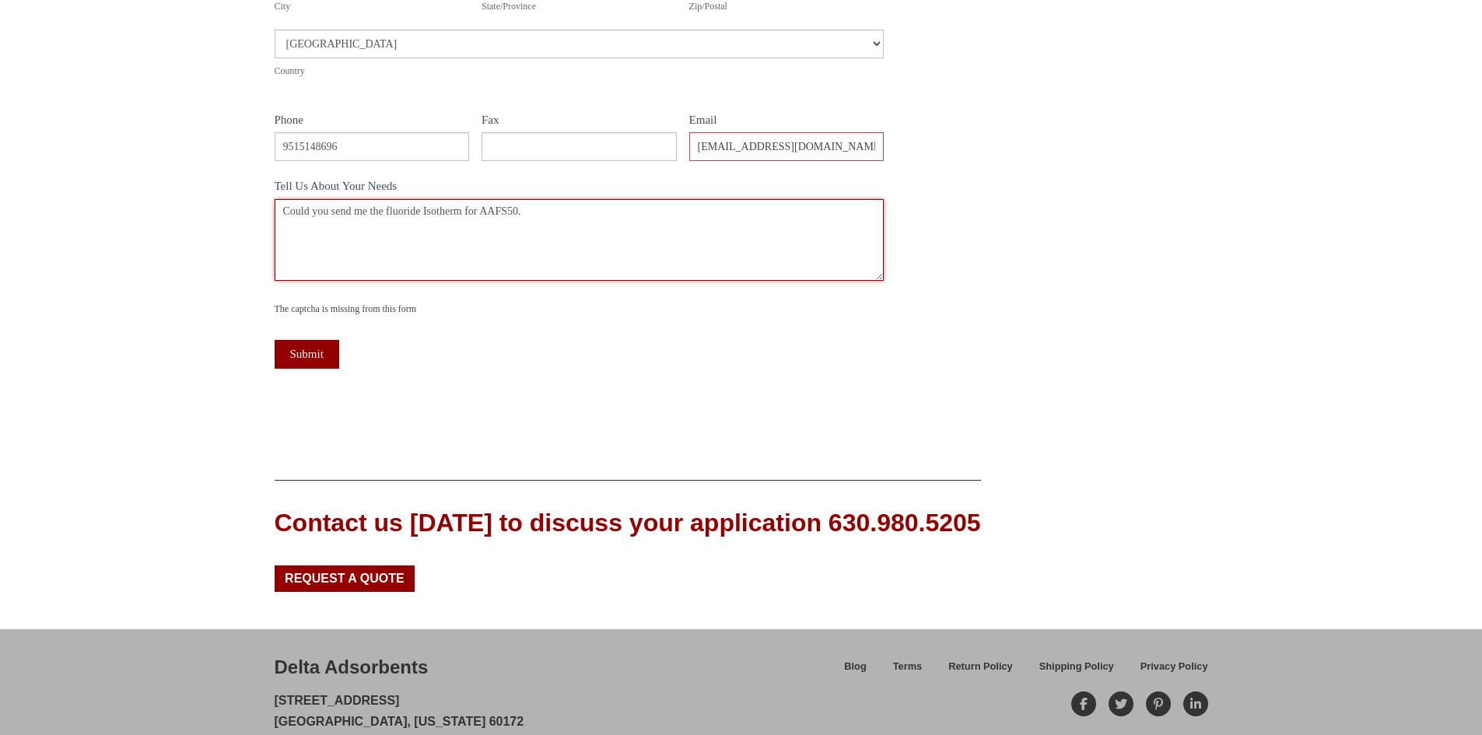
click at [632, 250] on textarea "Could you send me the fluoride Isotherm for AAFS50." at bounding box center [580, 240] width 610 height 82
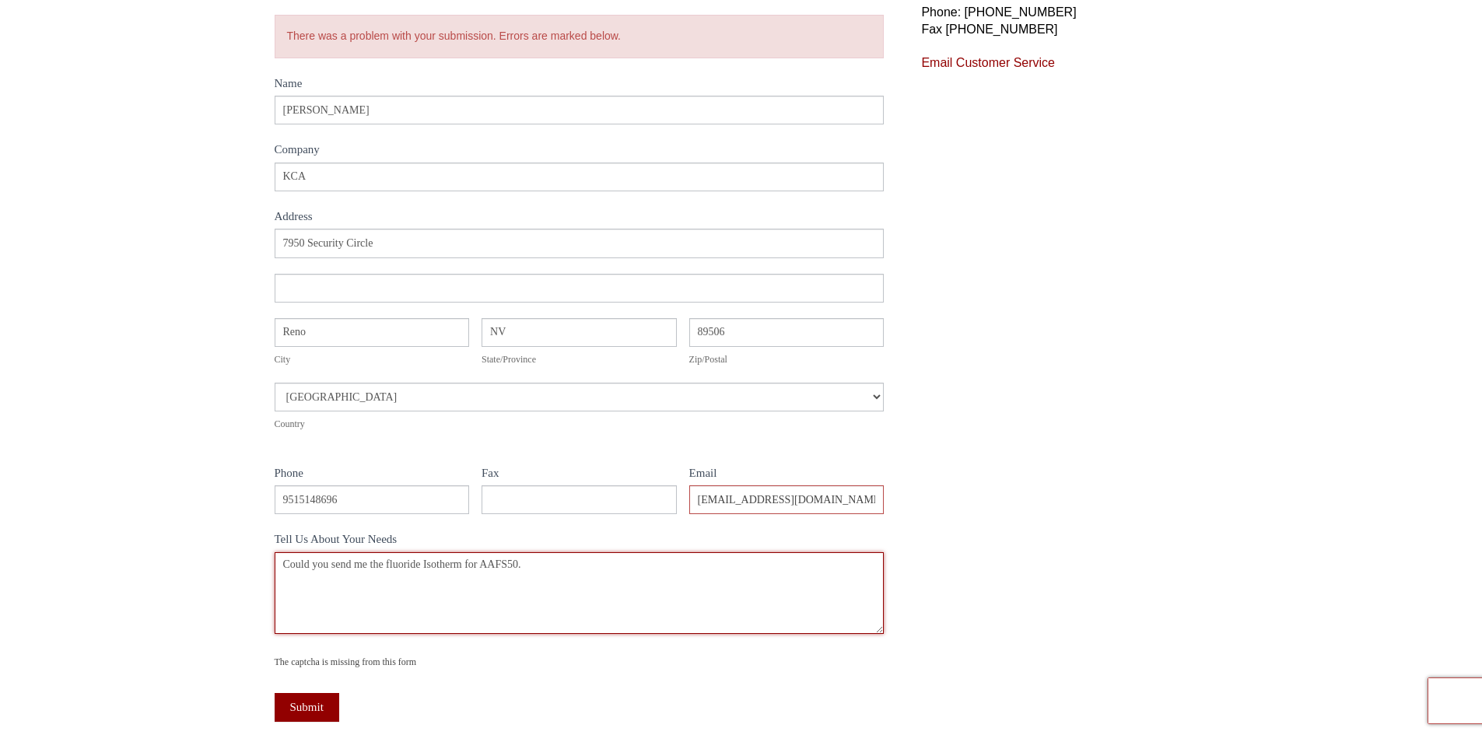
scroll to position [233, 0]
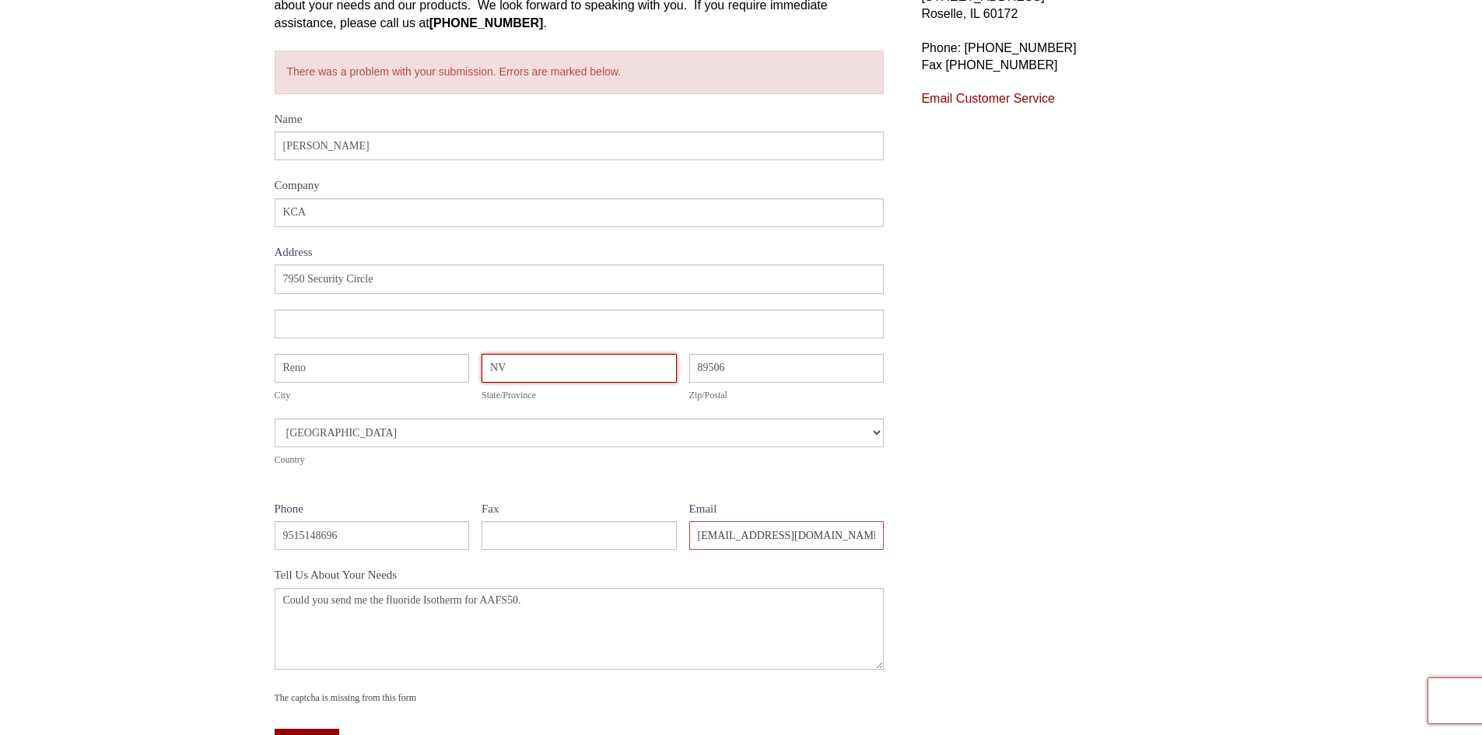
drag, startPoint x: 614, startPoint y: 356, endPoint x: 614, endPoint y: 345, distance: 11.7
click at [614, 345] on div "Address [STREET_ADDRESS] Address City [GEOGRAPHIC_DATA] State/Province NV State…" at bounding box center [580, 373] width 610 height 219
click at [487, 471] on div "Address 7950 Security Circle Address City Reno City State/Province NV State/Pro…" at bounding box center [580, 373] width 610 height 219
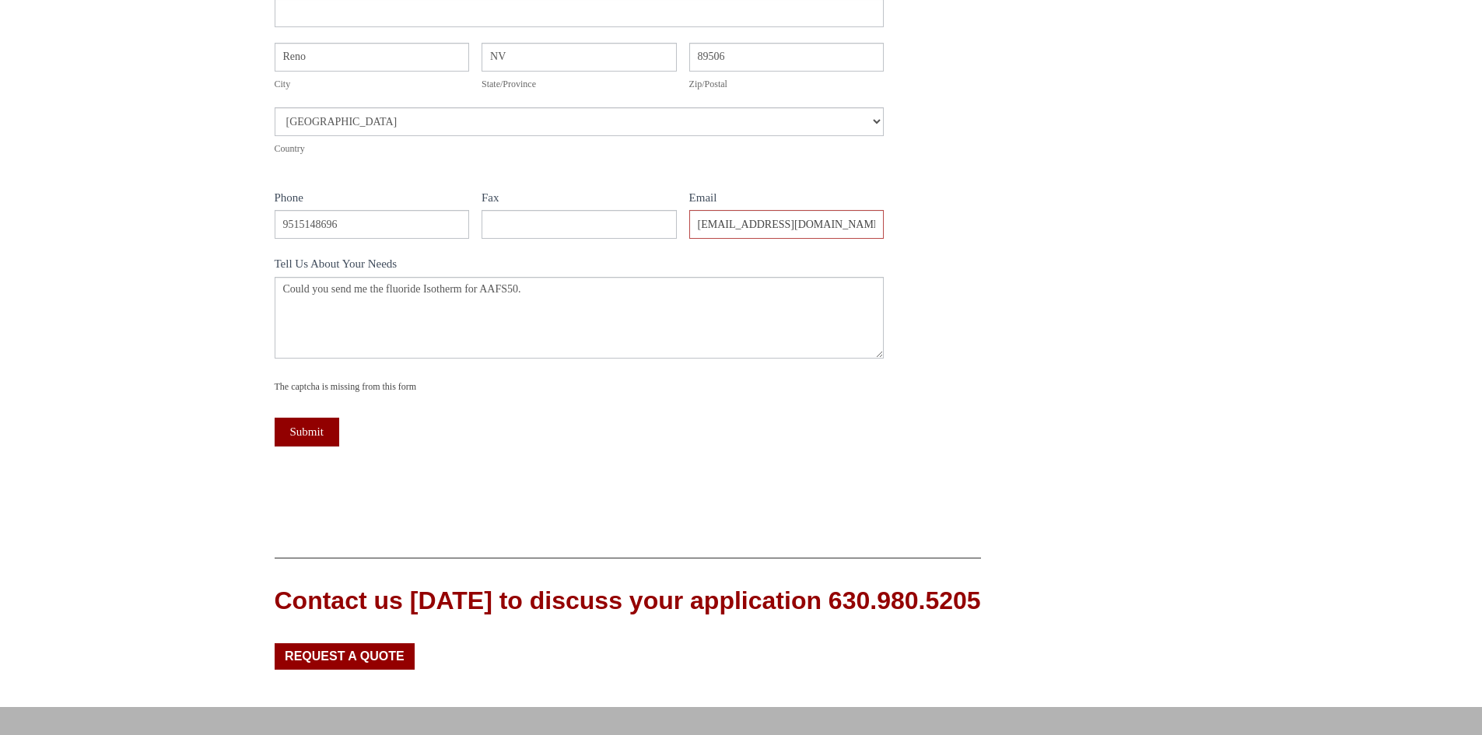
click at [412, 400] on div "Name Luke Stokes Company KCA Address Address Address 7950 Security Circle Addre…" at bounding box center [580, 134] width 610 height 671
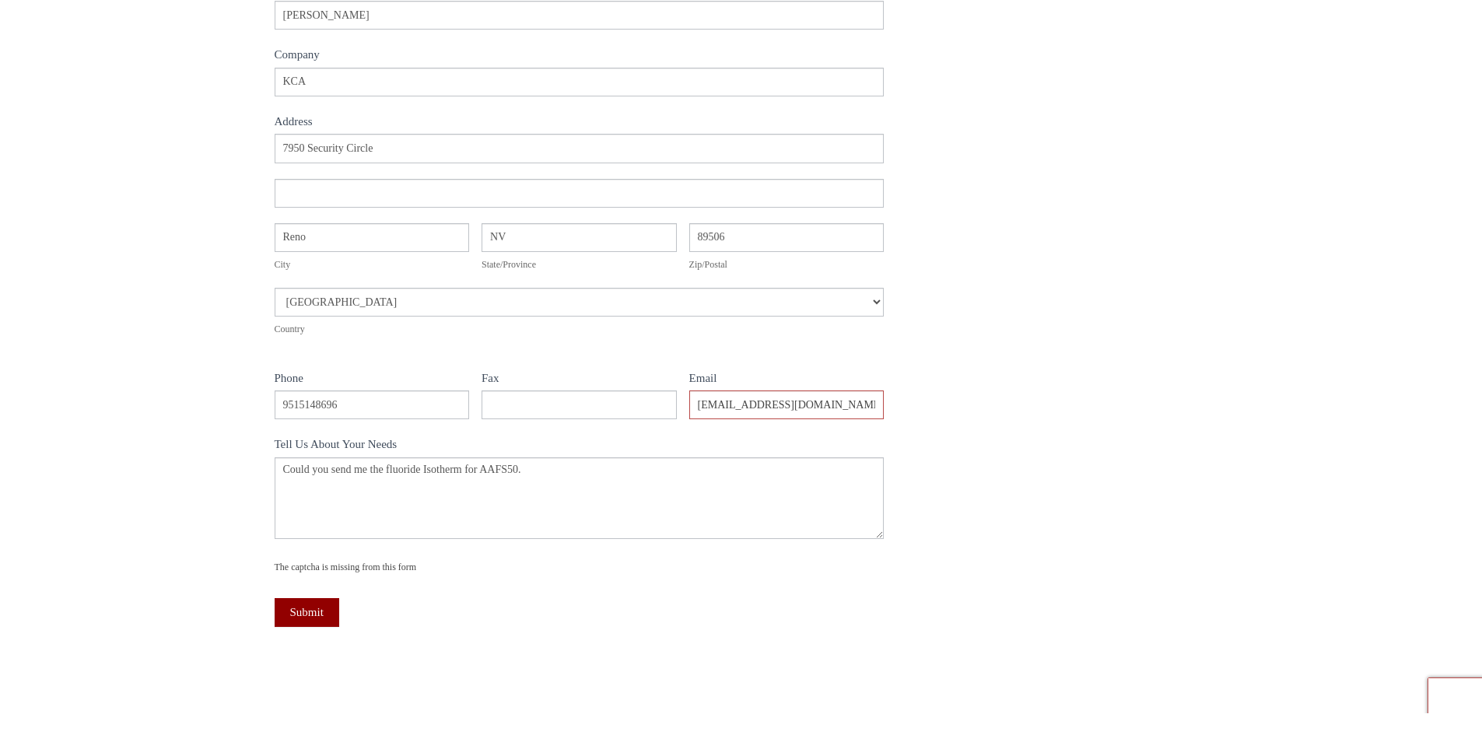
scroll to position [156, 0]
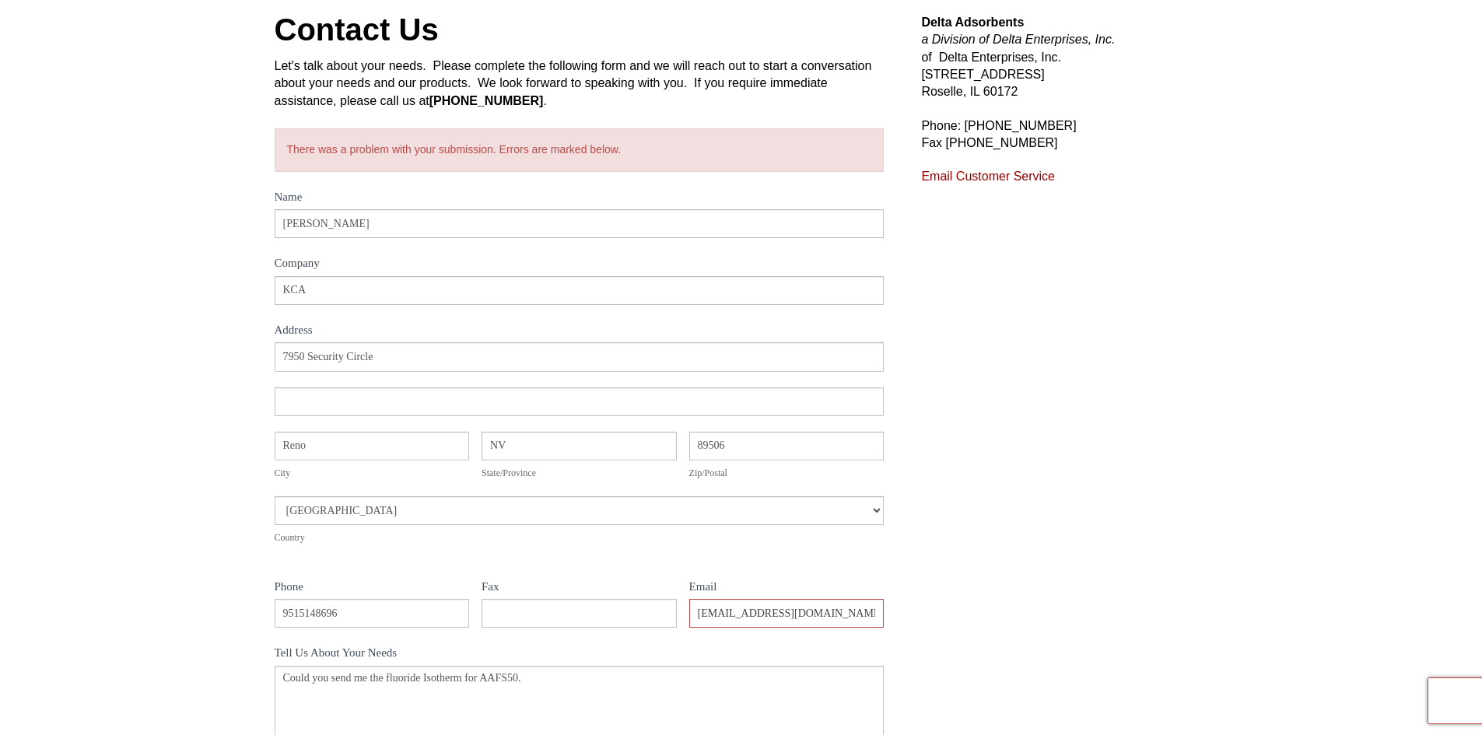
click at [618, 154] on div "There was a problem with your submission. Errors are marked below." at bounding box center [580, 150] width 610 height 44
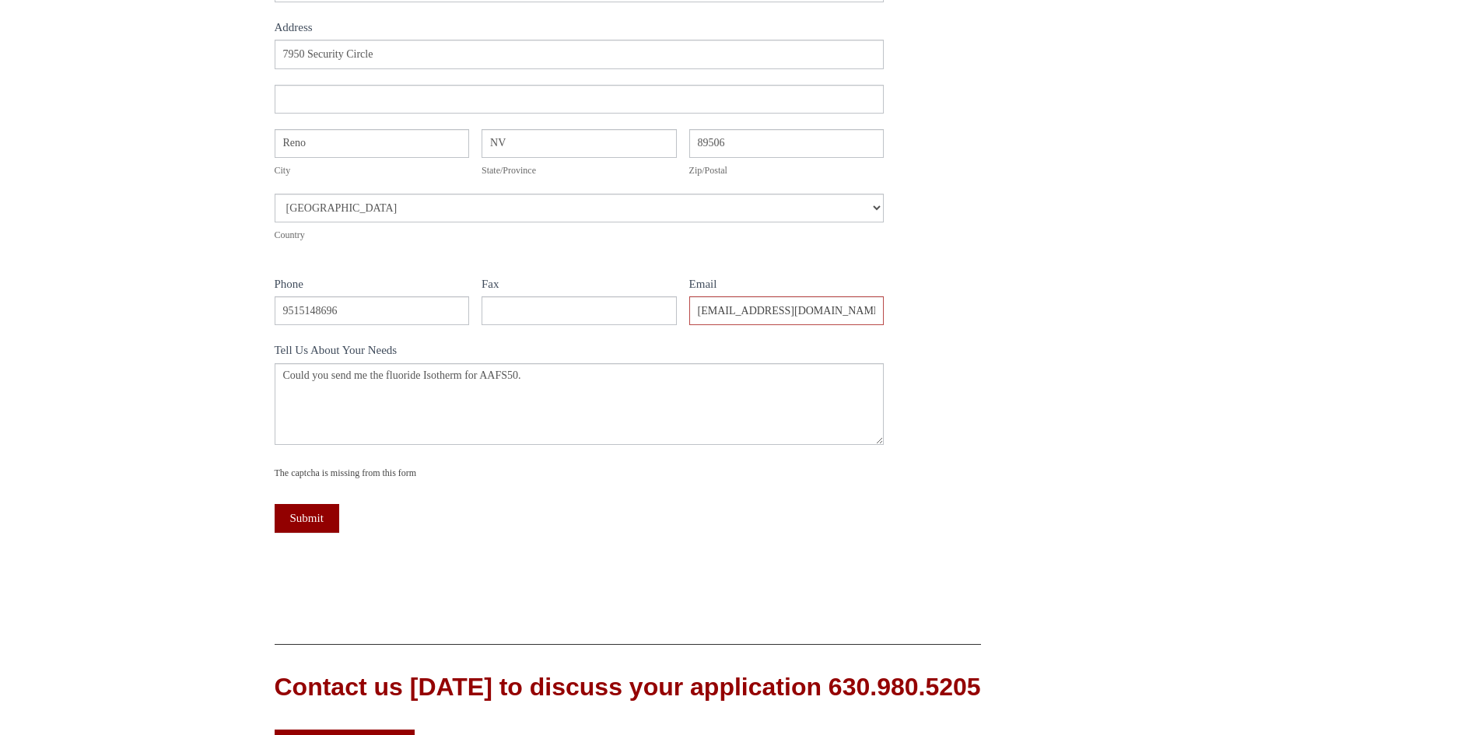
scroll to position [622, 0]
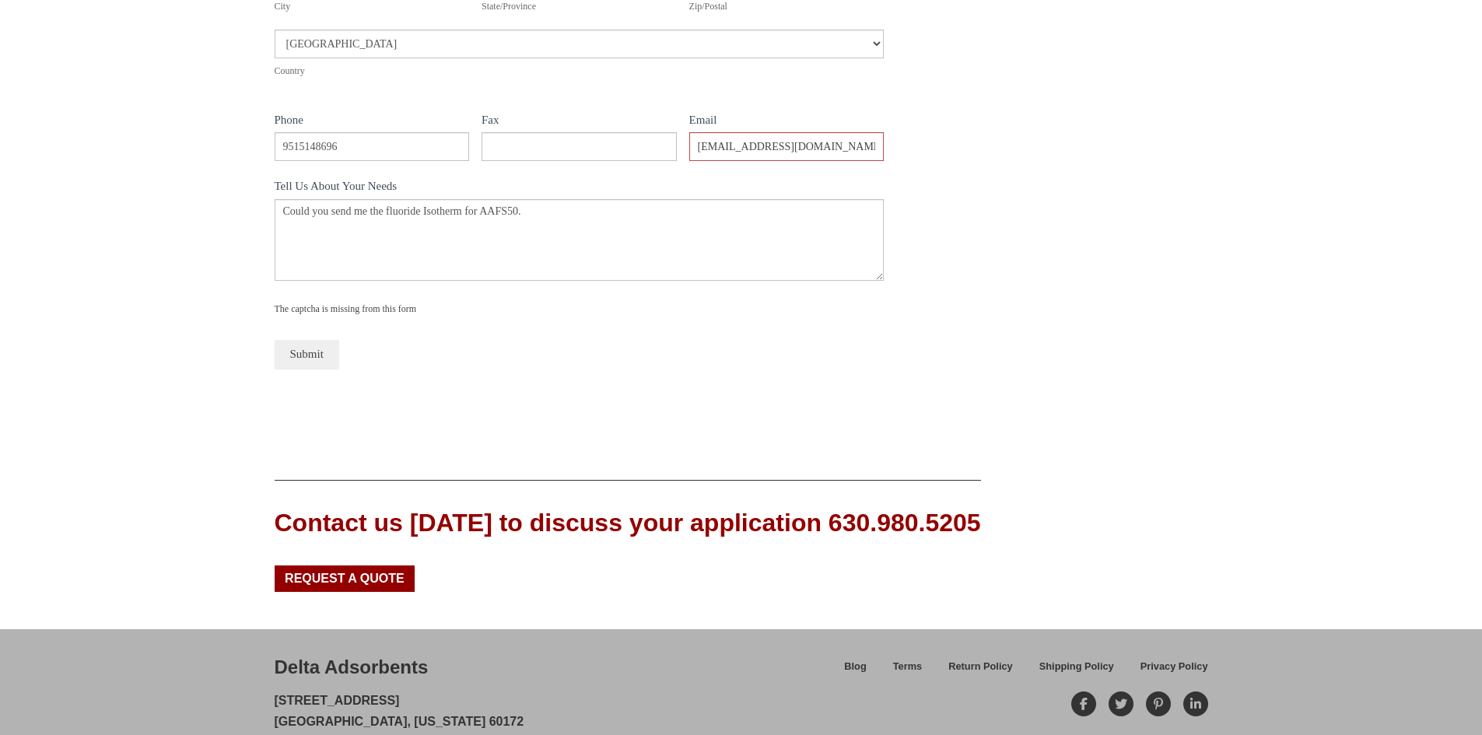
click at [321, 343] on button "Submit" at bounding box center [307, 354] width 65 height 29
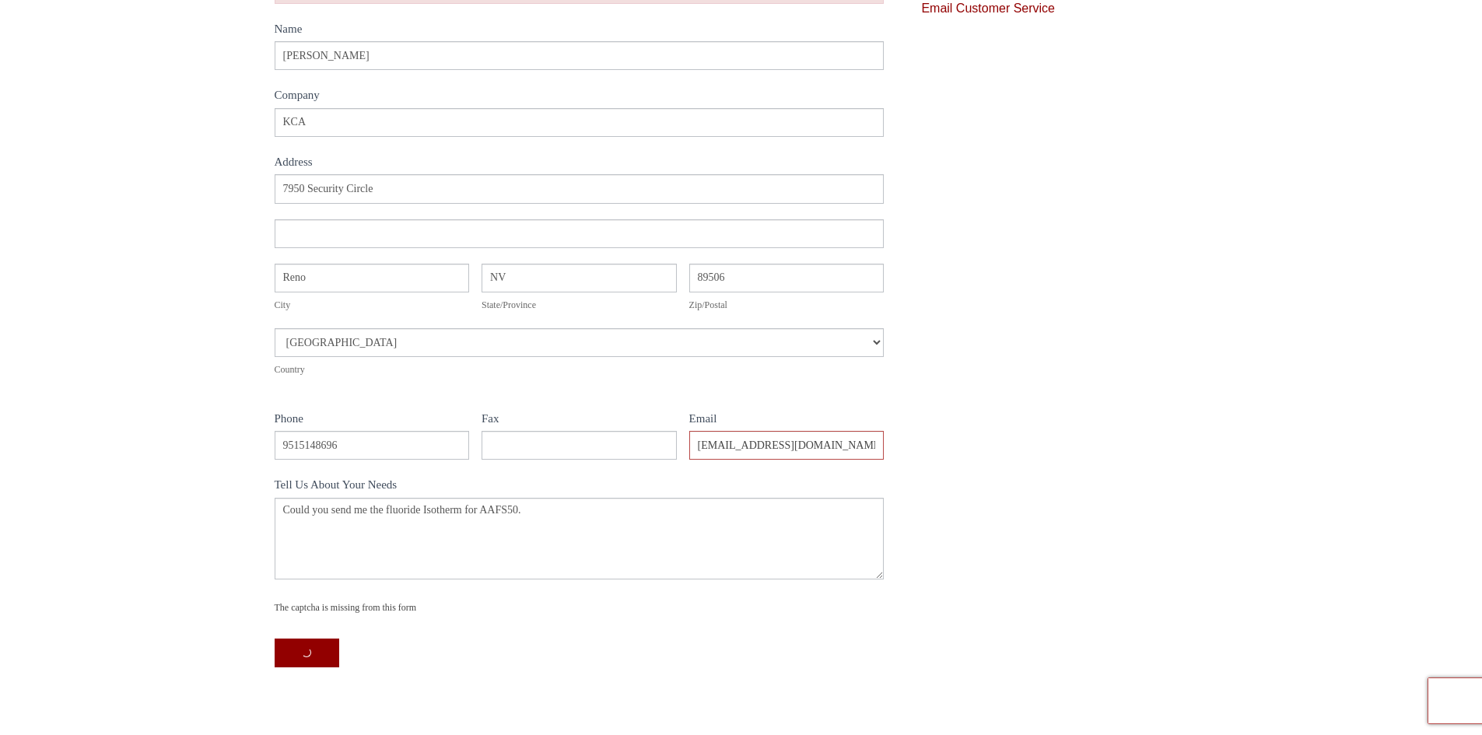
scroll to position [389, 0]
